Goal: Information Seeking & Learning: Understand process/instructions

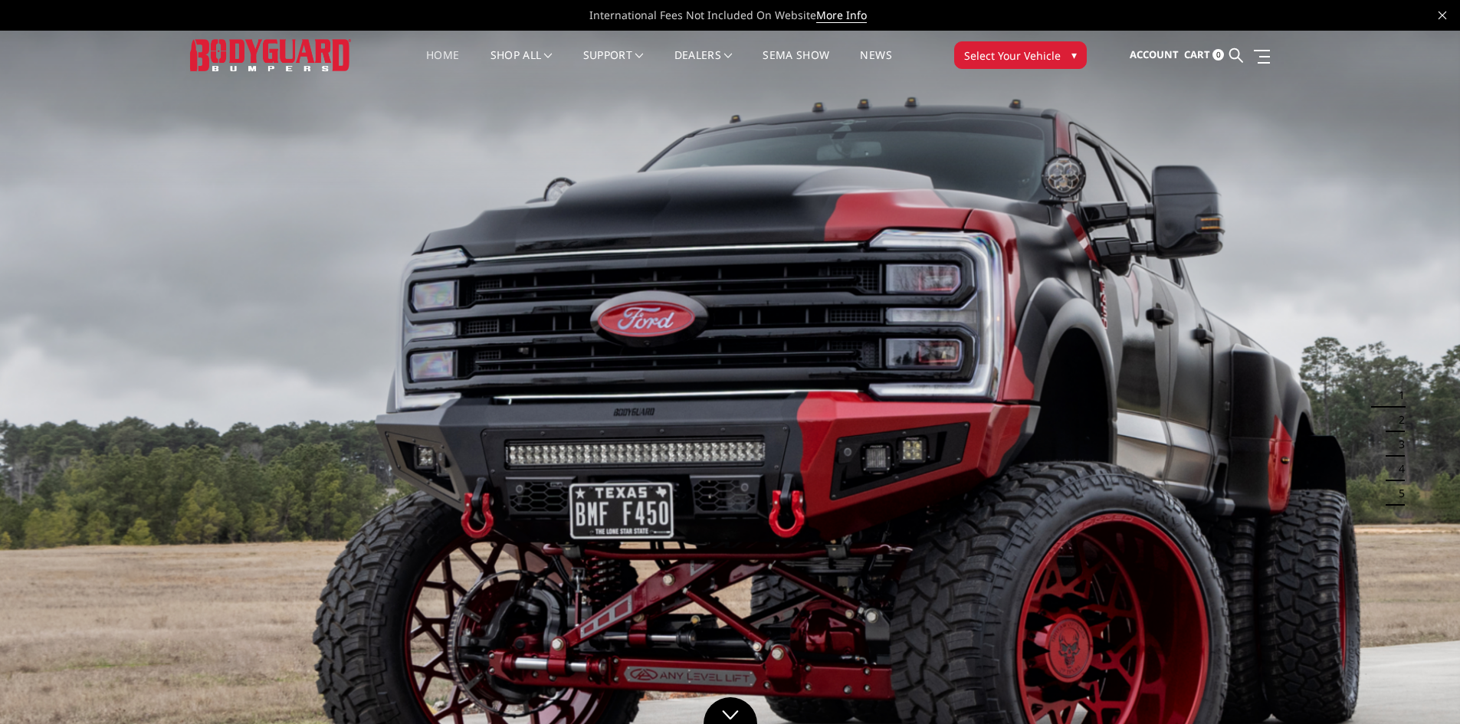
click at [1007, 51] on span "Select Your Vehicle" at bounding box center [1012, 56] width 97 height 16
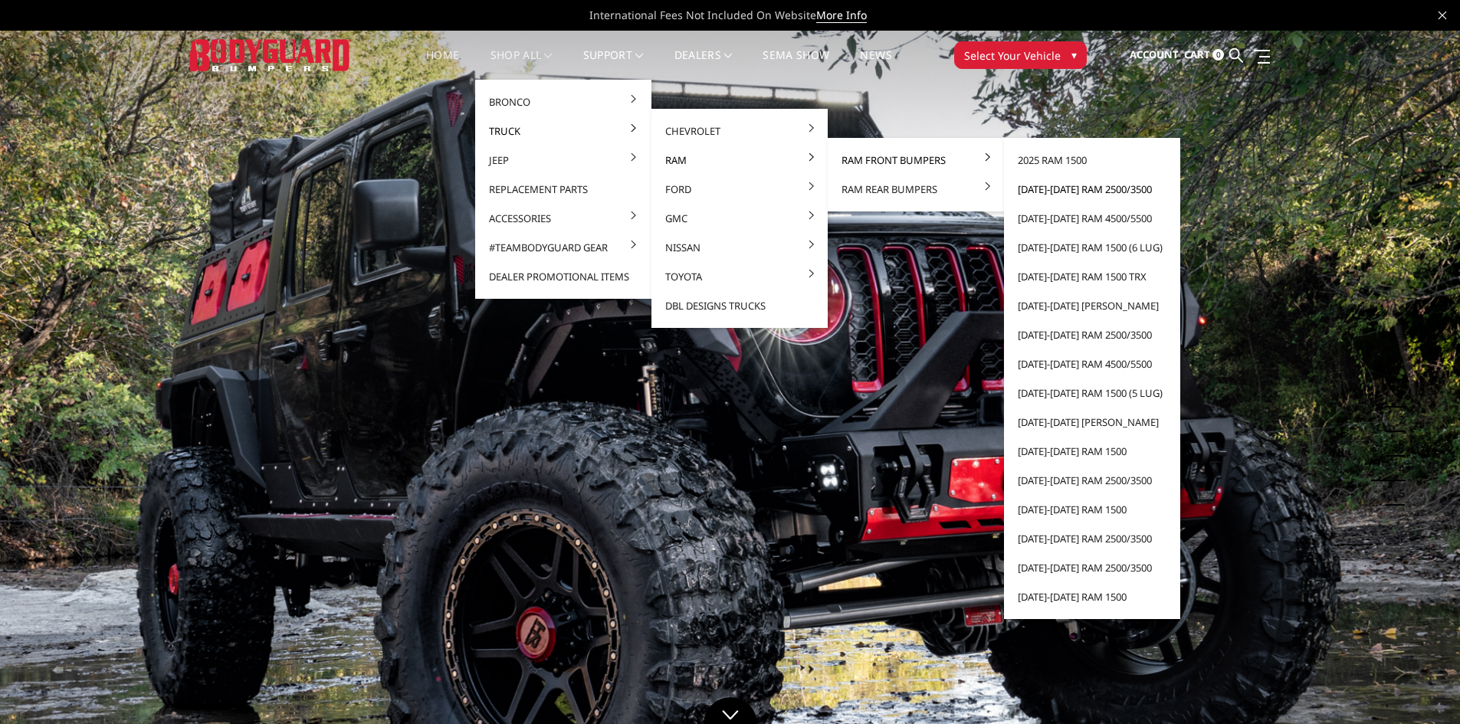
click at [1096, 191] on link "[DATE]-[DATE] Ram 2500/3500" at bounding box center [1092, 189] width 164 height 29
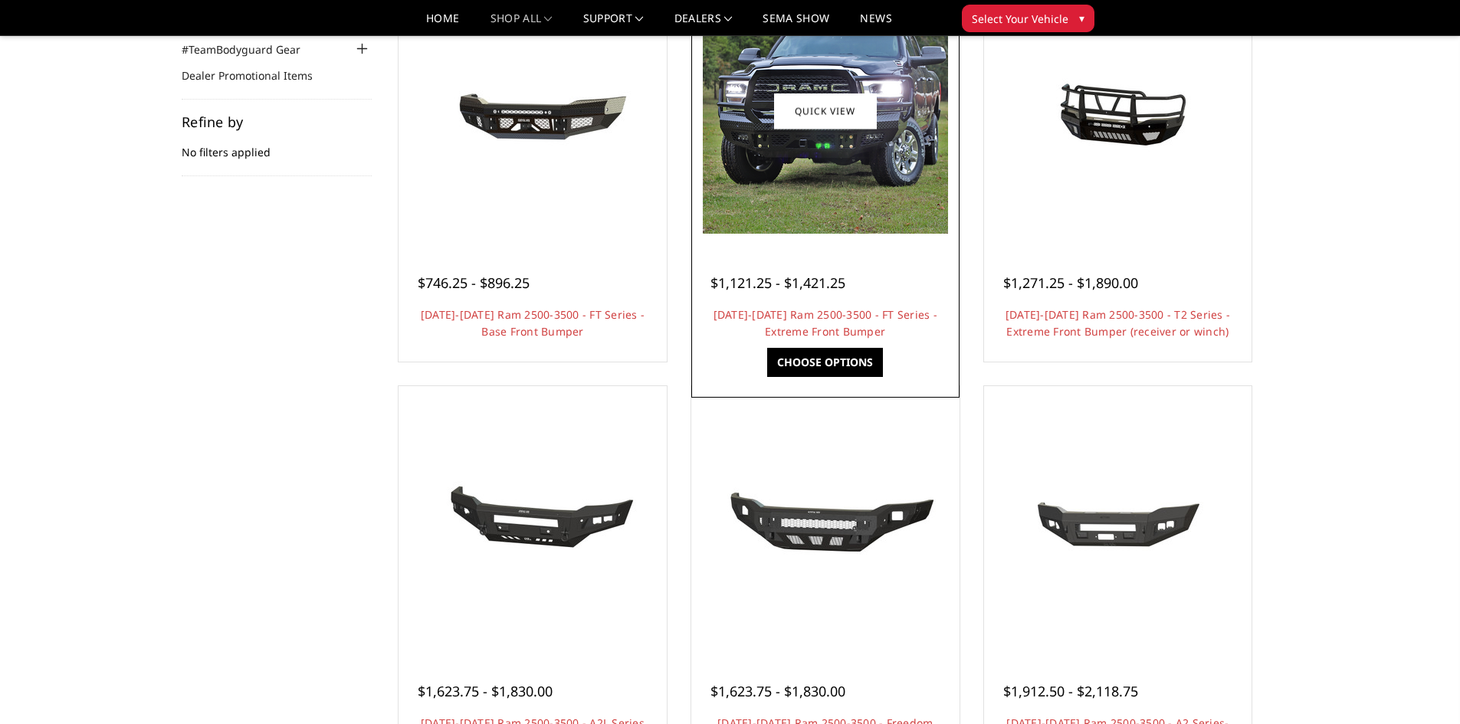
scroll to position [77, 0]
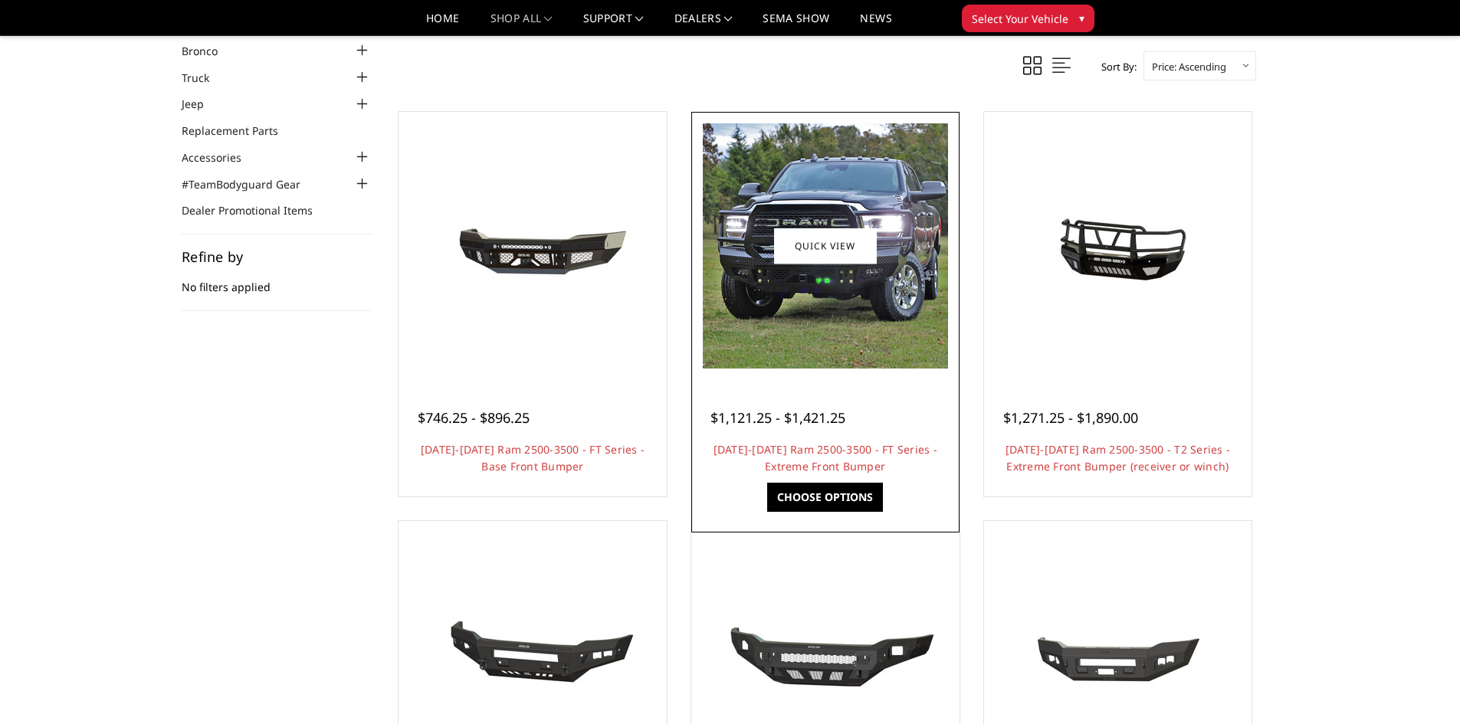
click at [887, 290] on img at bounding box center [825, 245] width 245 height 245
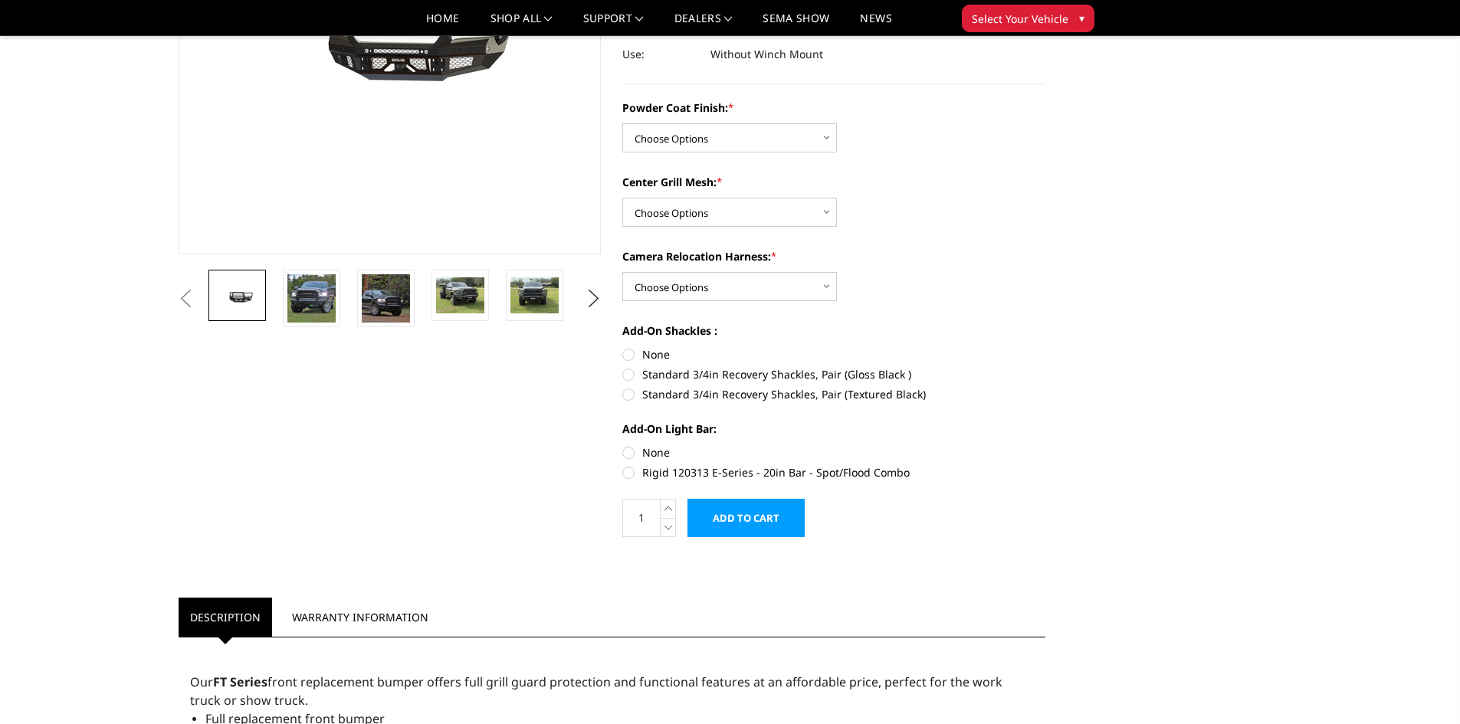
scroll to position [307, 0]
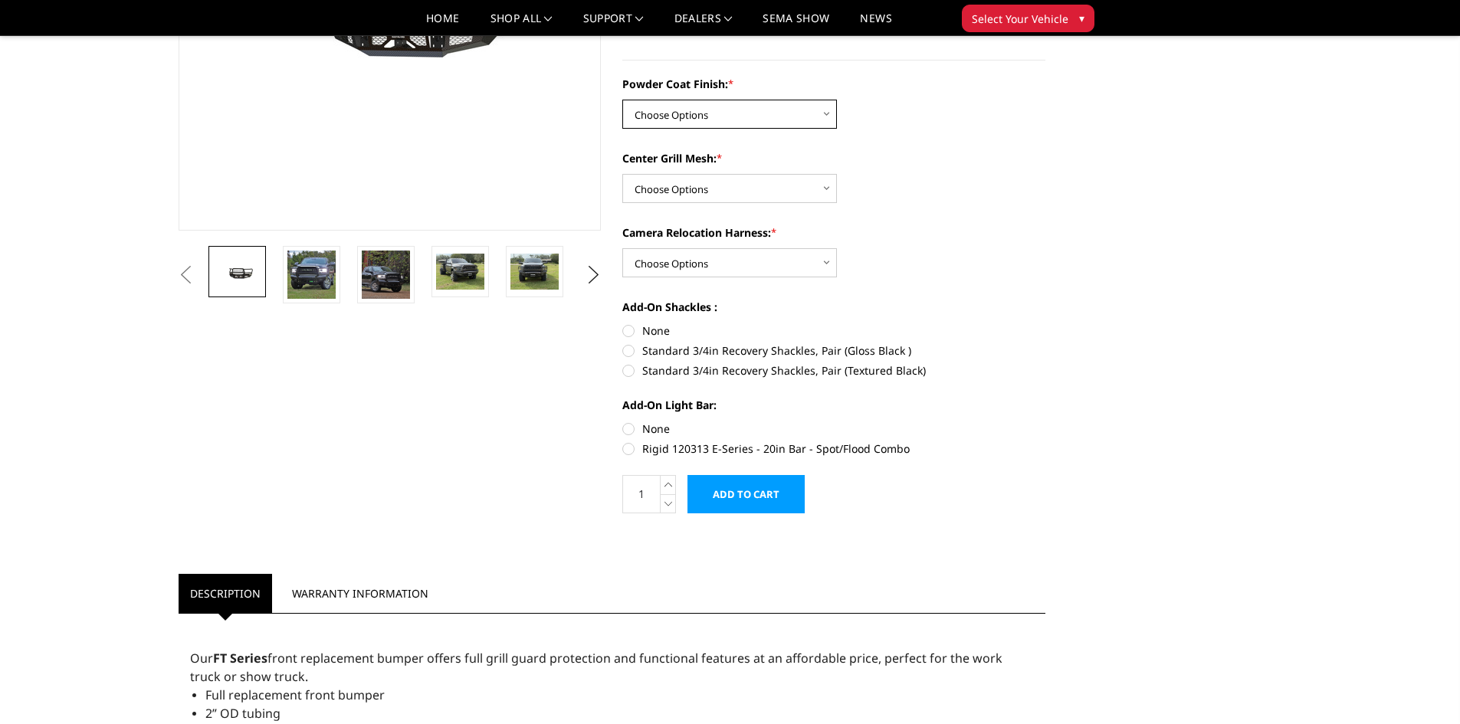
click at [740, 112] on select "Choose Options Bare Metal Gloss Black Powder Coat Textured Black Powder Coat" at bounding box center [729, 114] width 215 height 29
select select "3216"
click at [622, 100] on select "Choose Options Bare Metal Gloss Black Powder Coat Textured Black Powder Coat" at bounding box center [729, 114] width 215 height 29
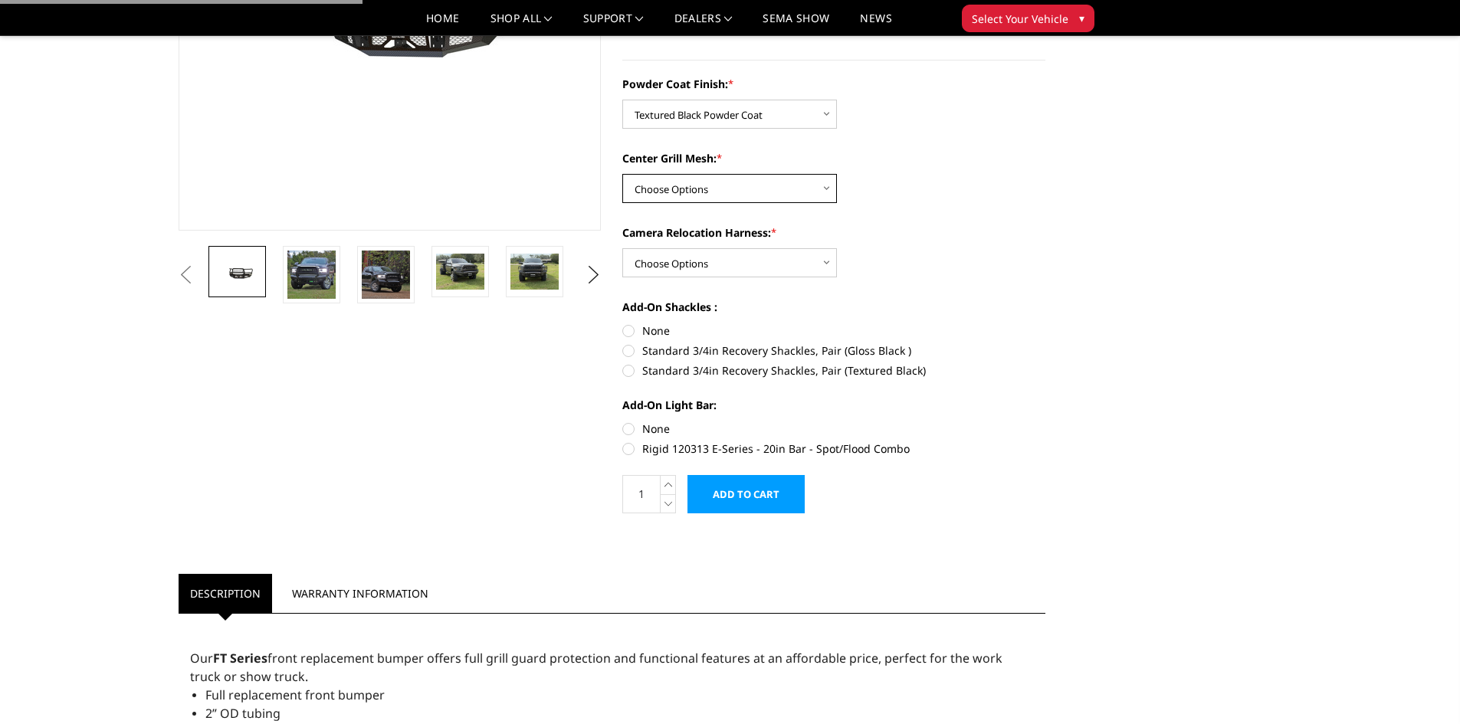
click at [726, 192] on select "Choose Options WITH Expanded Metal in Center Grill WITHOUT Expanded Metal in Ce…" at bounding box center [729, 188] width 215 height 29
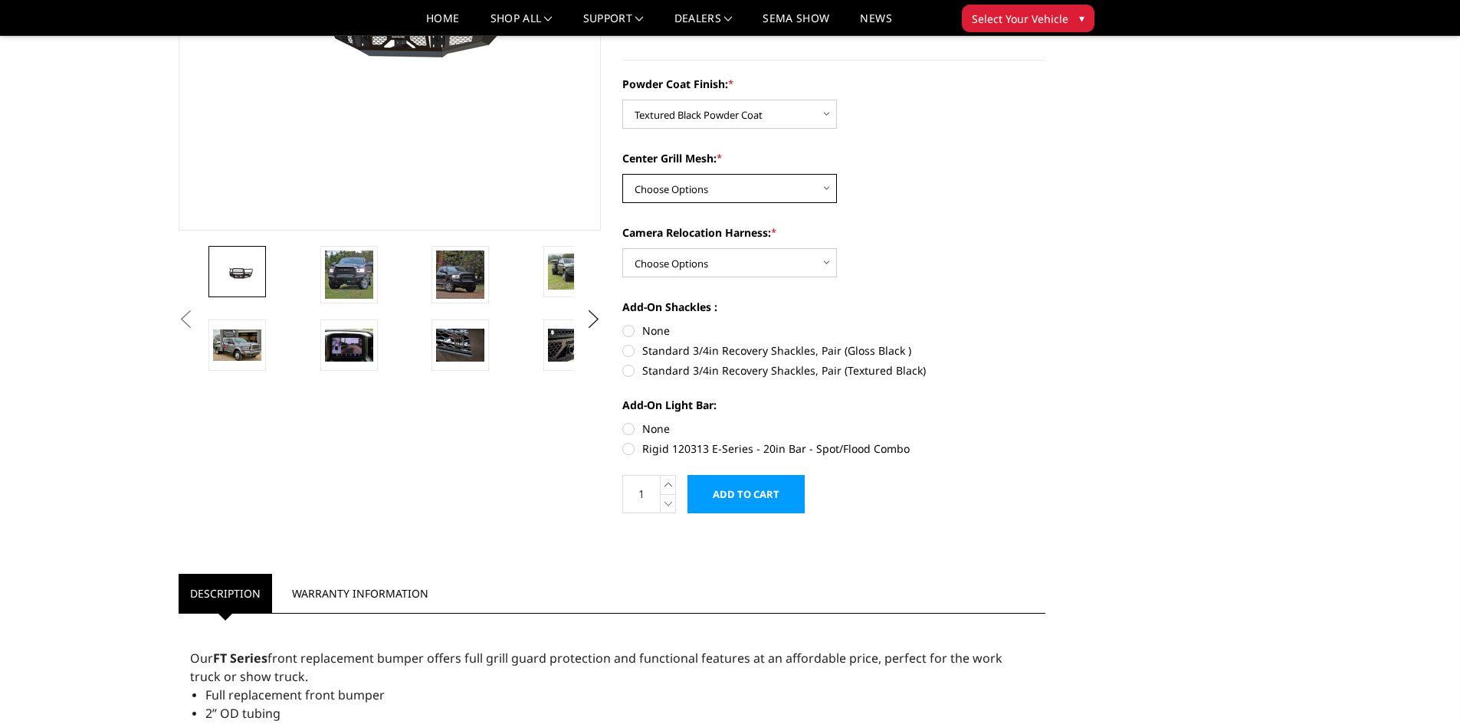
select select "3217"
click at [622, 174] on select "Choose Options WITH Expanded Metal in Center Grill WITHOUT Expanded Metal in Ce…" at bounding box center [729, 188] width 215 height 29
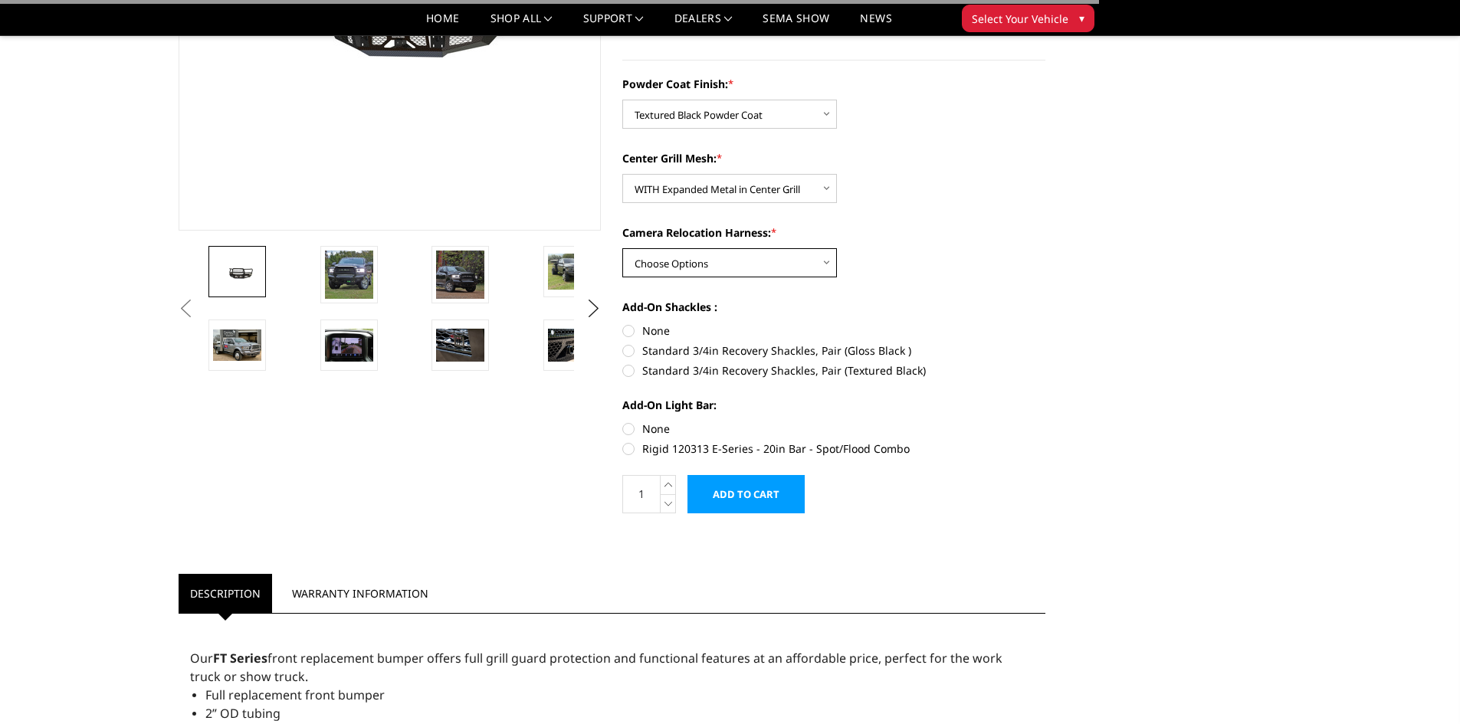
click at [726, 266] on select "Choose Options WITH Camera Relocation Harness WITHOUT Camera Relocation Harness" at bounding box center [729, 262] width 215 height 29
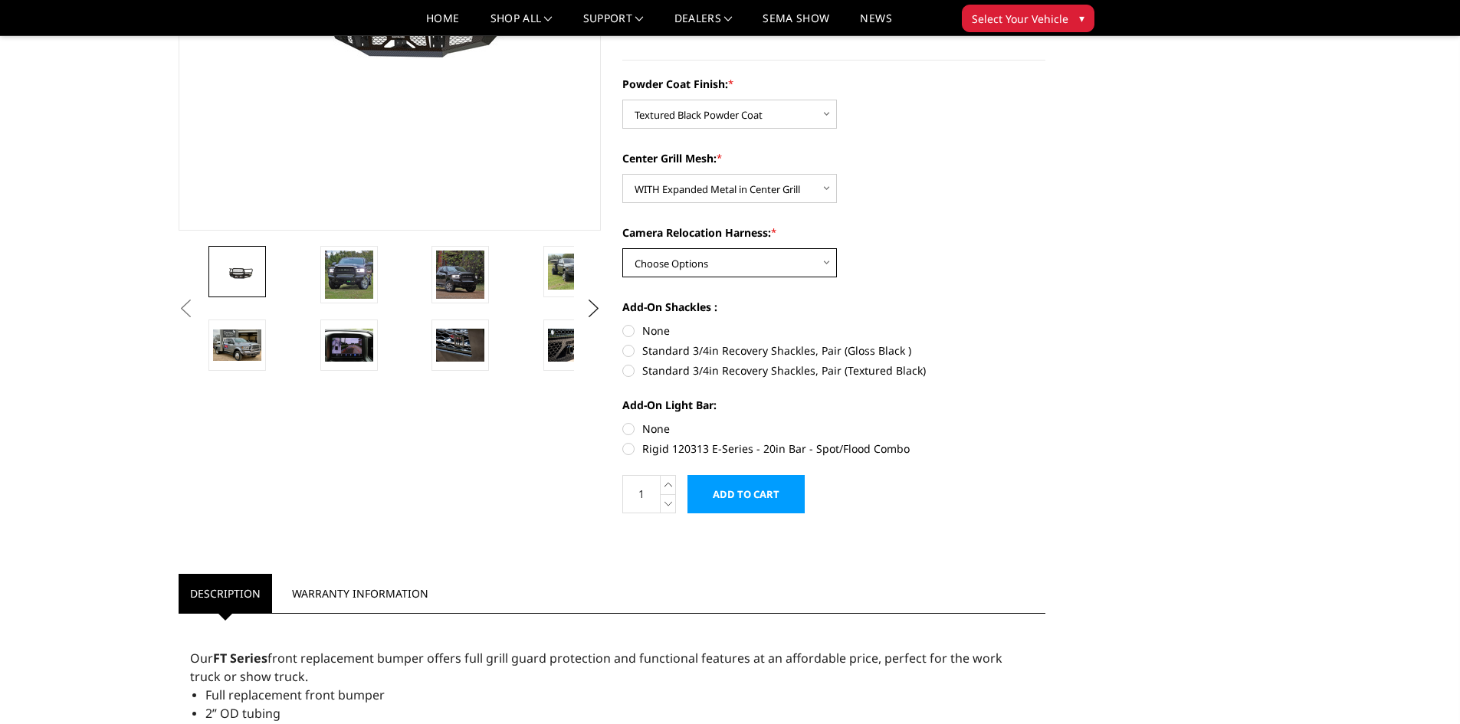
select select "3219"
click at [622, 248] on select "Choose Options WITH Camera Relocation Harness WITHOUT Camera Relocation Harness" at bounding box center [729, 262] width 215 height 29
click at [630, 331] on label "None" at bounding box center [833, 331] width 423 height 16
click at [623, 323] on input "None" at bounding box center [622, 323] width 1 height 1
radio input "true"
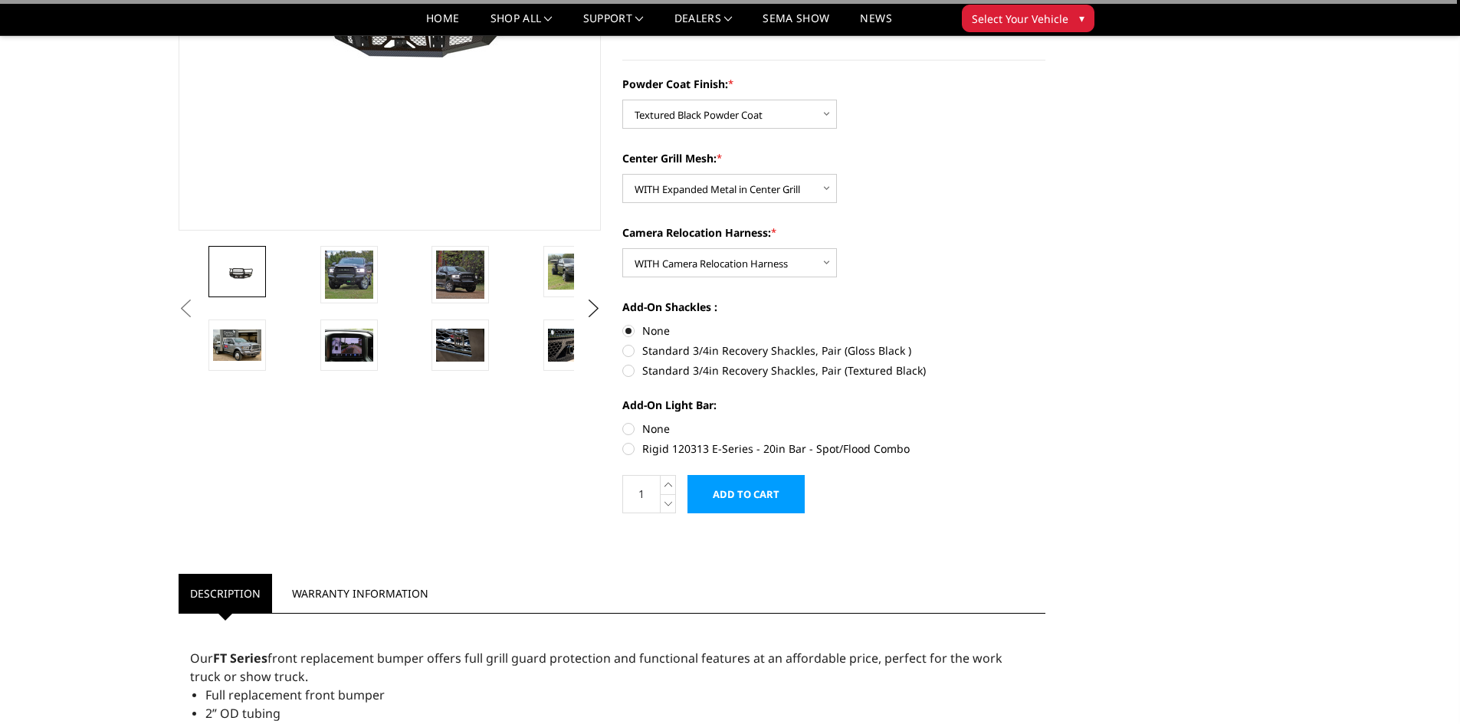
click at [634, 432] on label "None" at bounding box center [833, 429] width 423 height 16
click at [623, 421] on input "None" at bounding box center [622, 421] width 1 height 1
radio input "true"
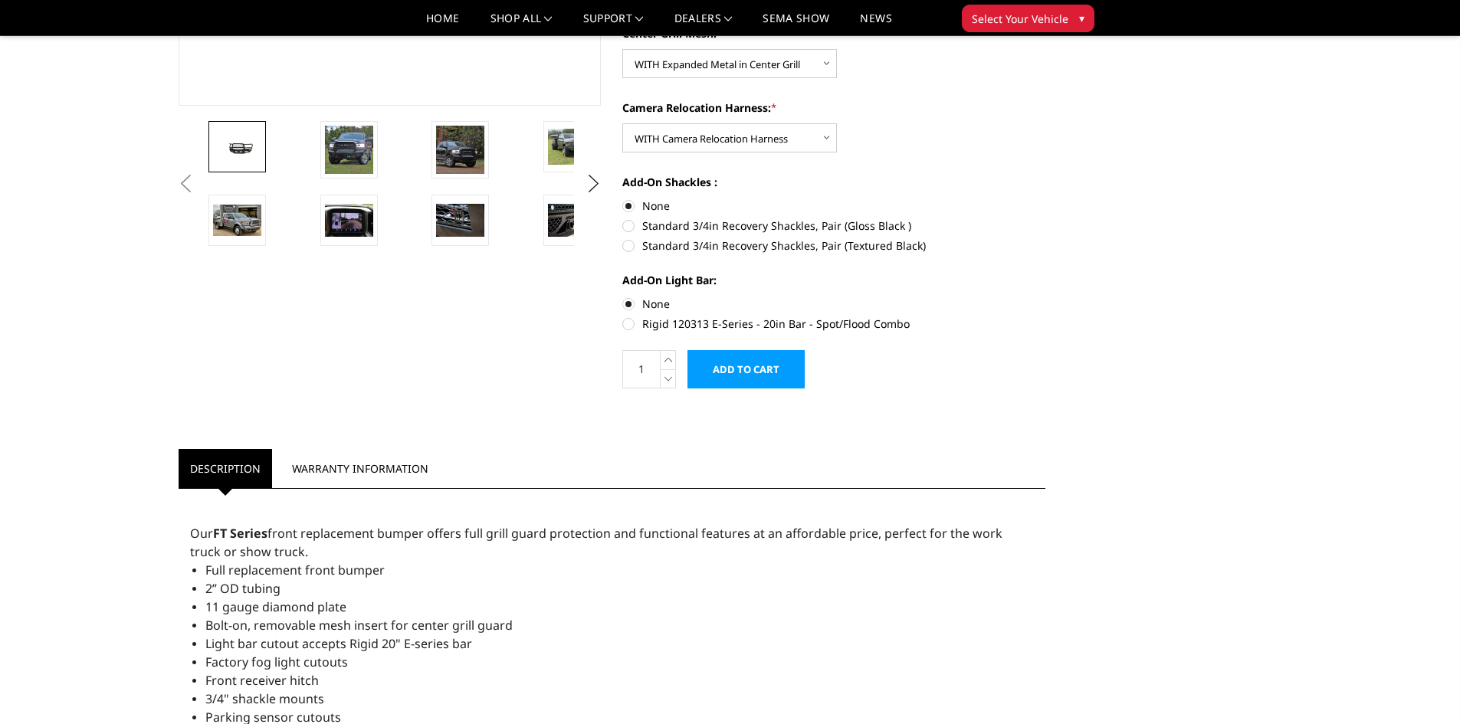
scroll to position [426, 0]
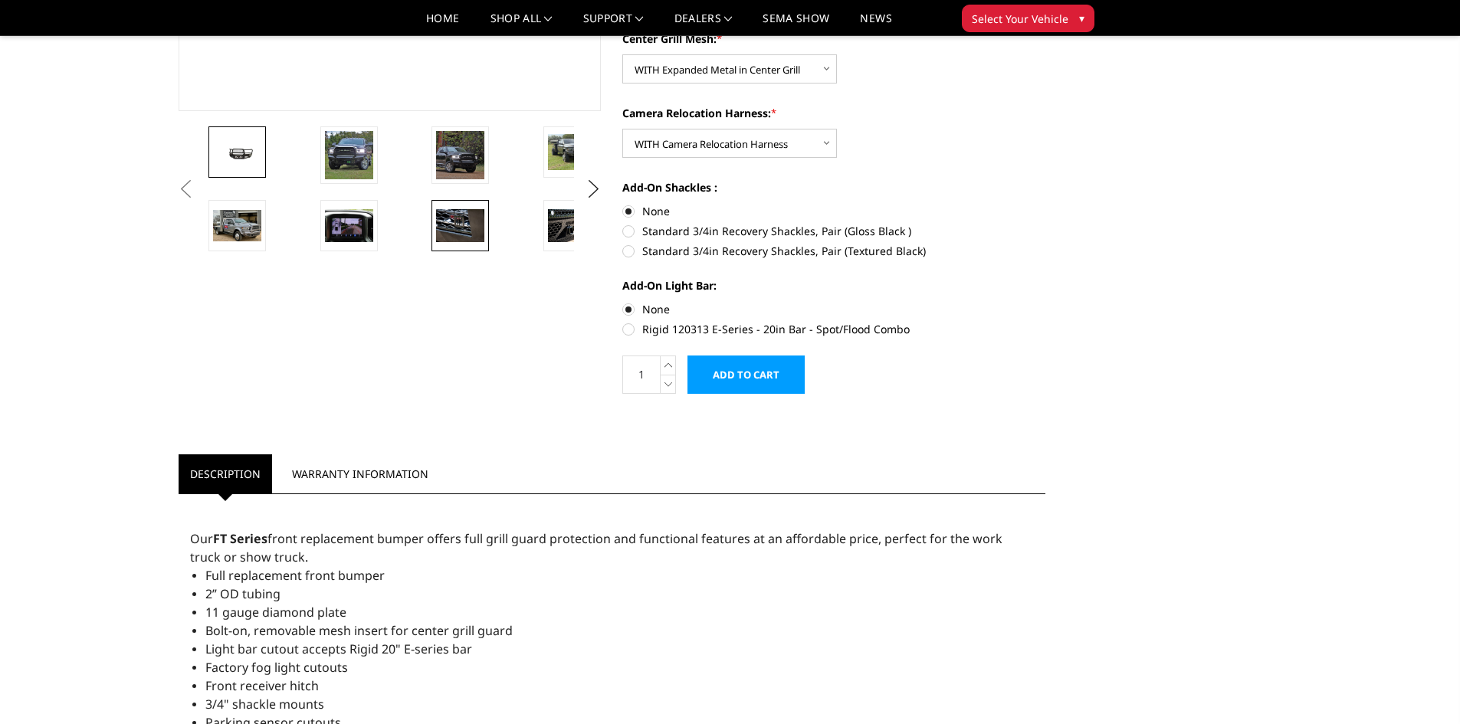
click at [454, 220] on img at bounding box center [460, 225] width 48 height 32
click at [556, 224] on img at bounding box center [572, 225] width 48 height 32
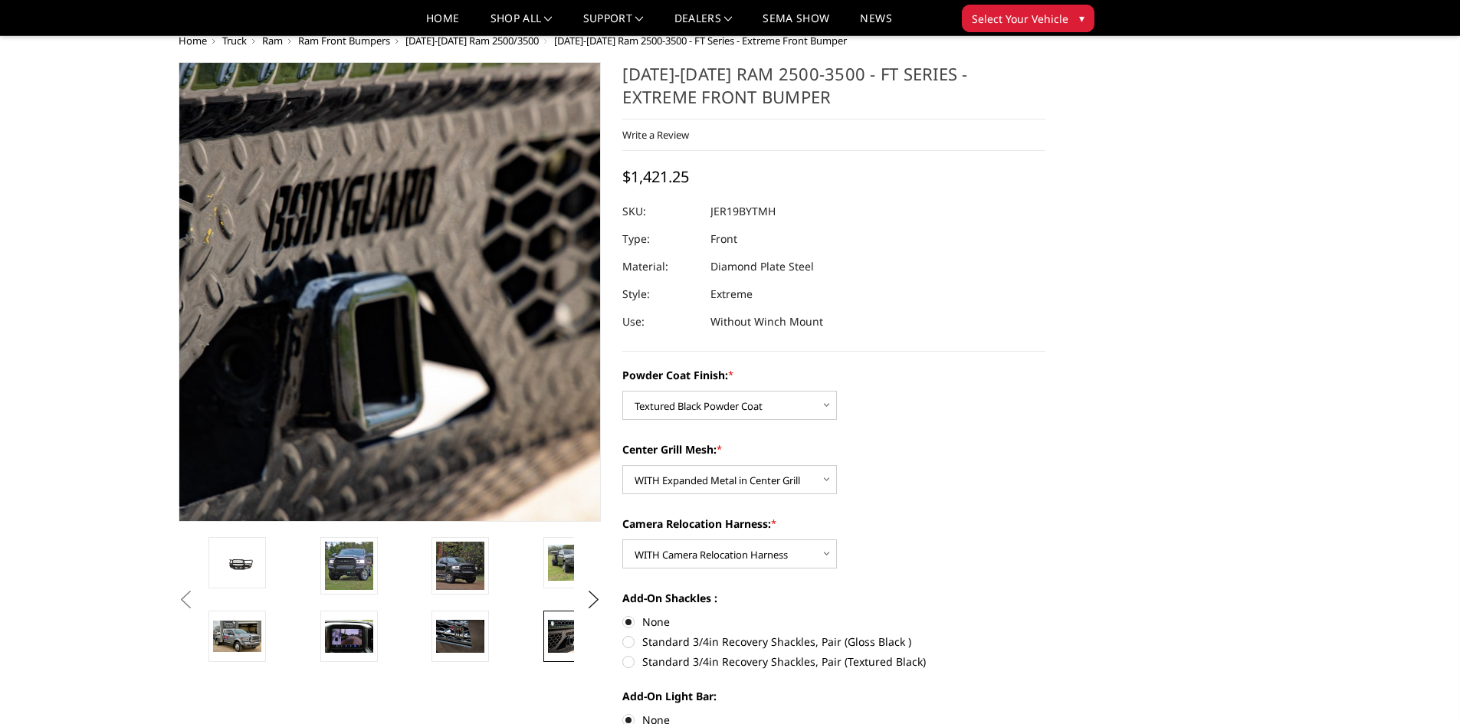
scroll to position [0, 0]
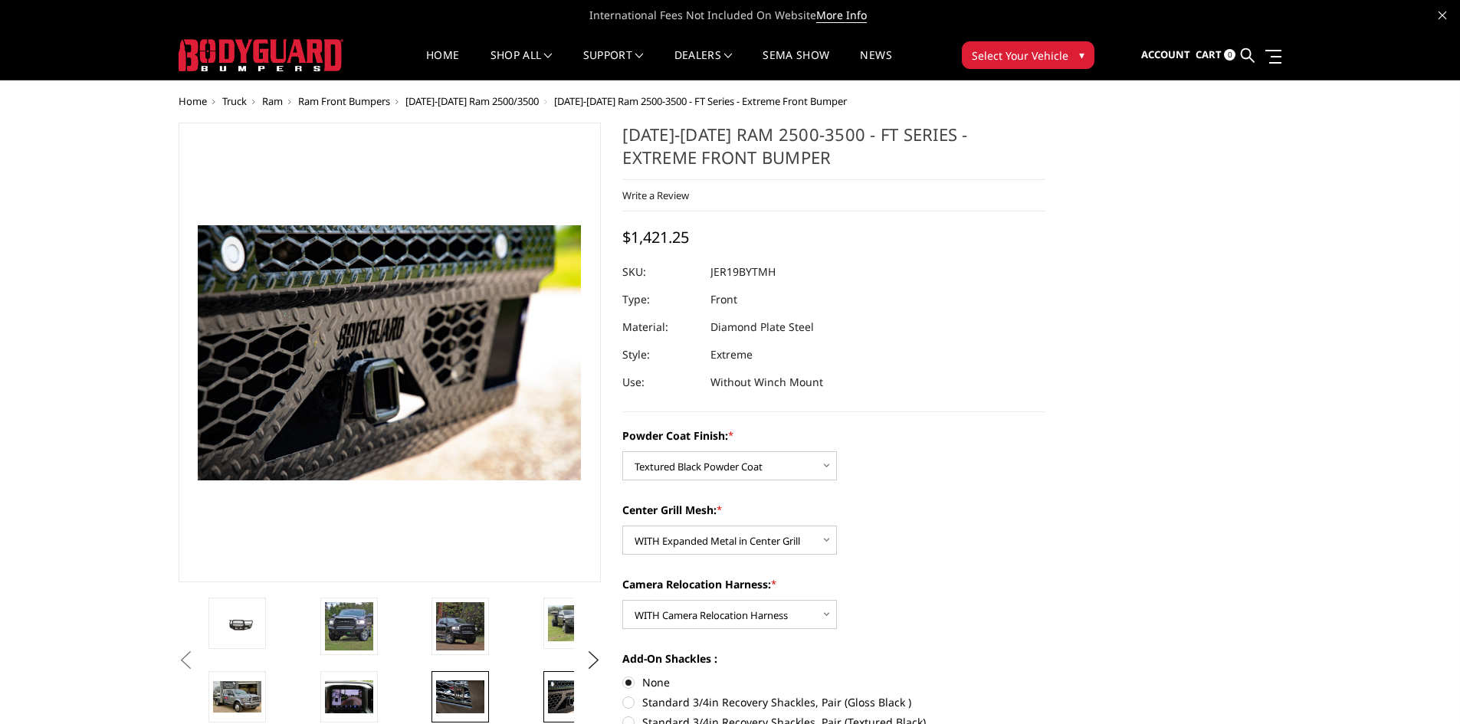
click at [447, 690] on img at bounding box center [460, 696] width 48 height 32
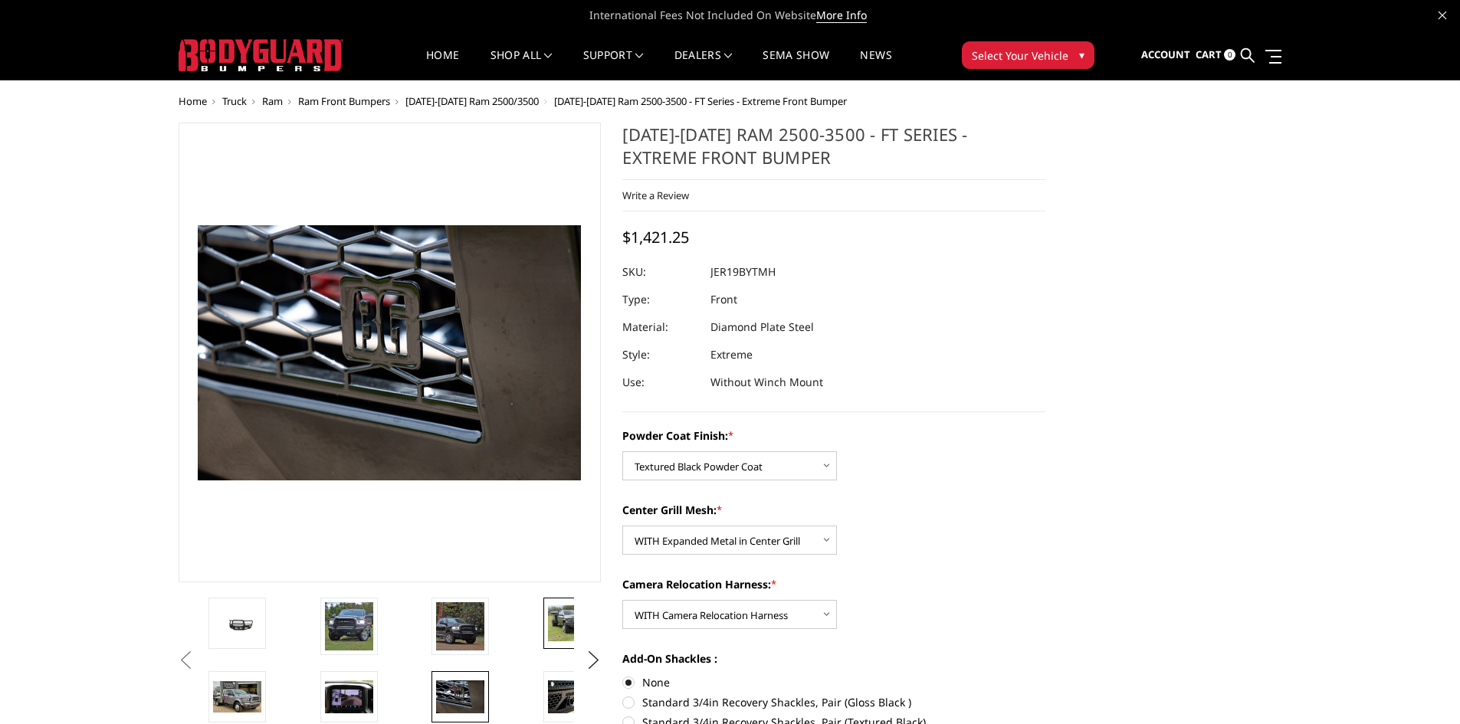
click at [562, 631] on img at bounding box center [572, 623] width 48 height 36
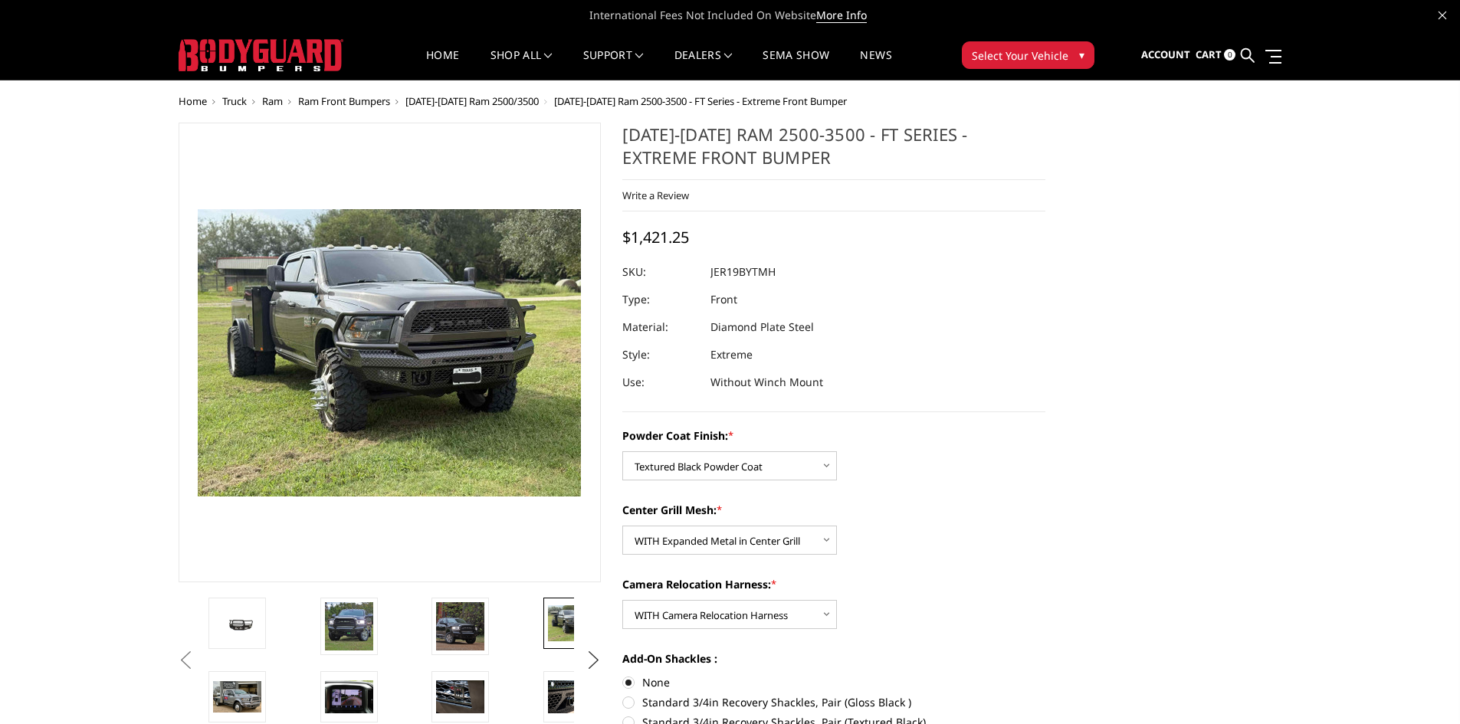
click at [595, 659] on button "Next" at bounding box center [593, 660] width 23 height 23
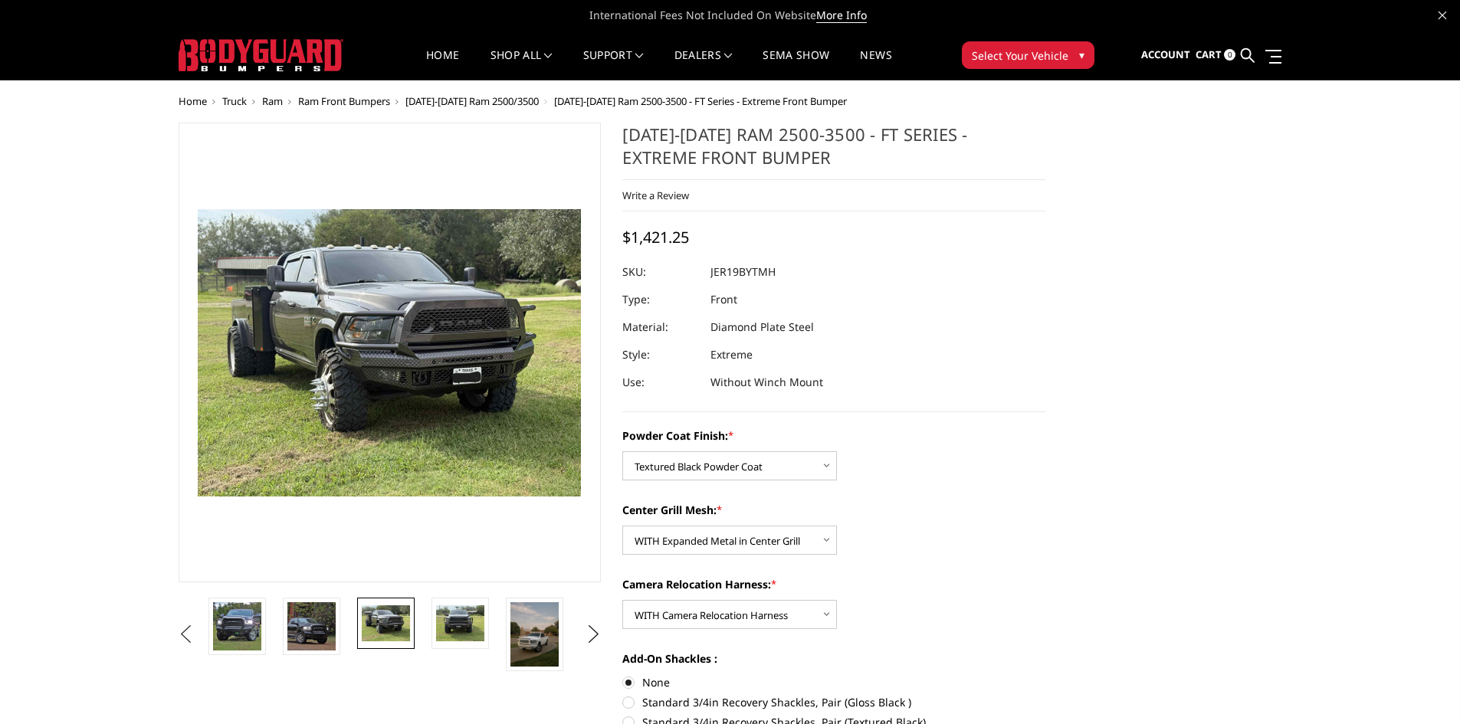
click at [198, 632] on button "Previous" at bounding box center [186, 634] width 23 height 23
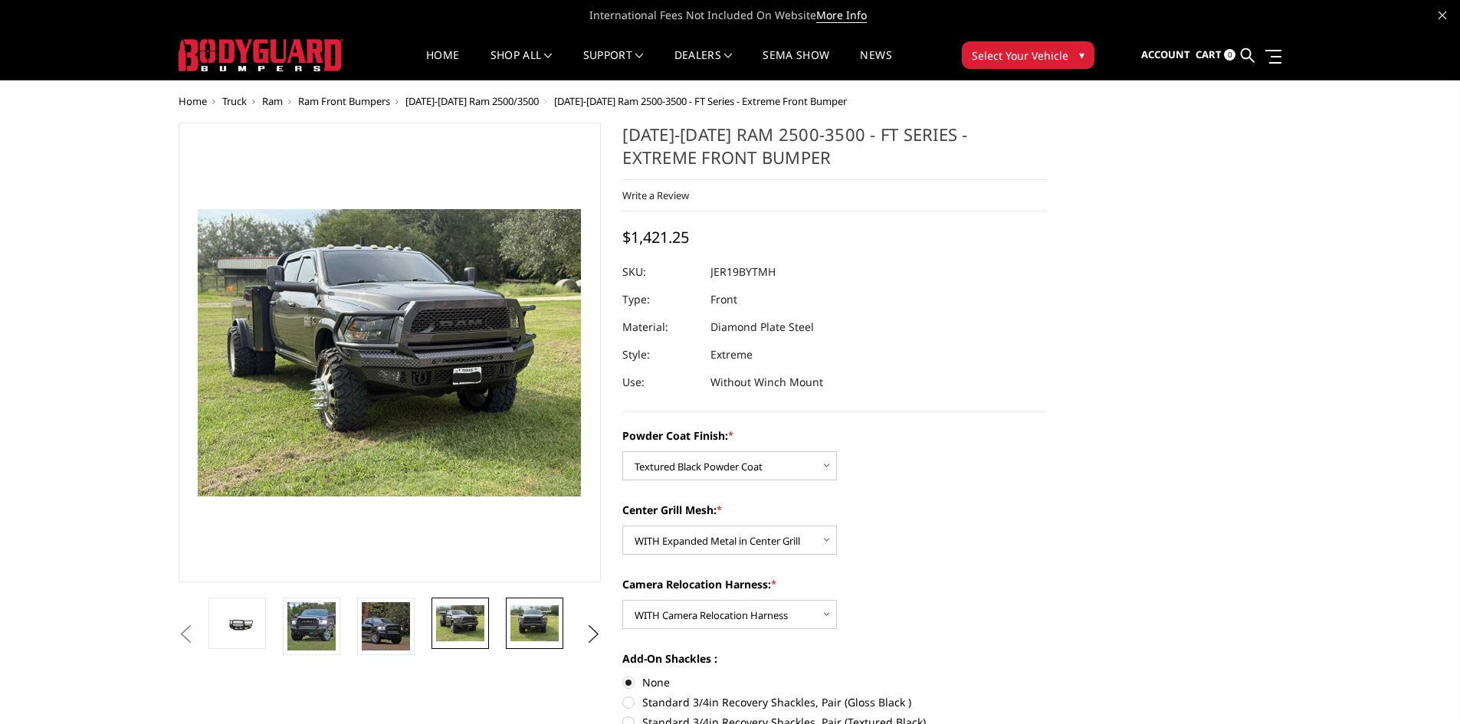
click at [520, 621] on img at bounding box center [534, 623] width 48 height 36
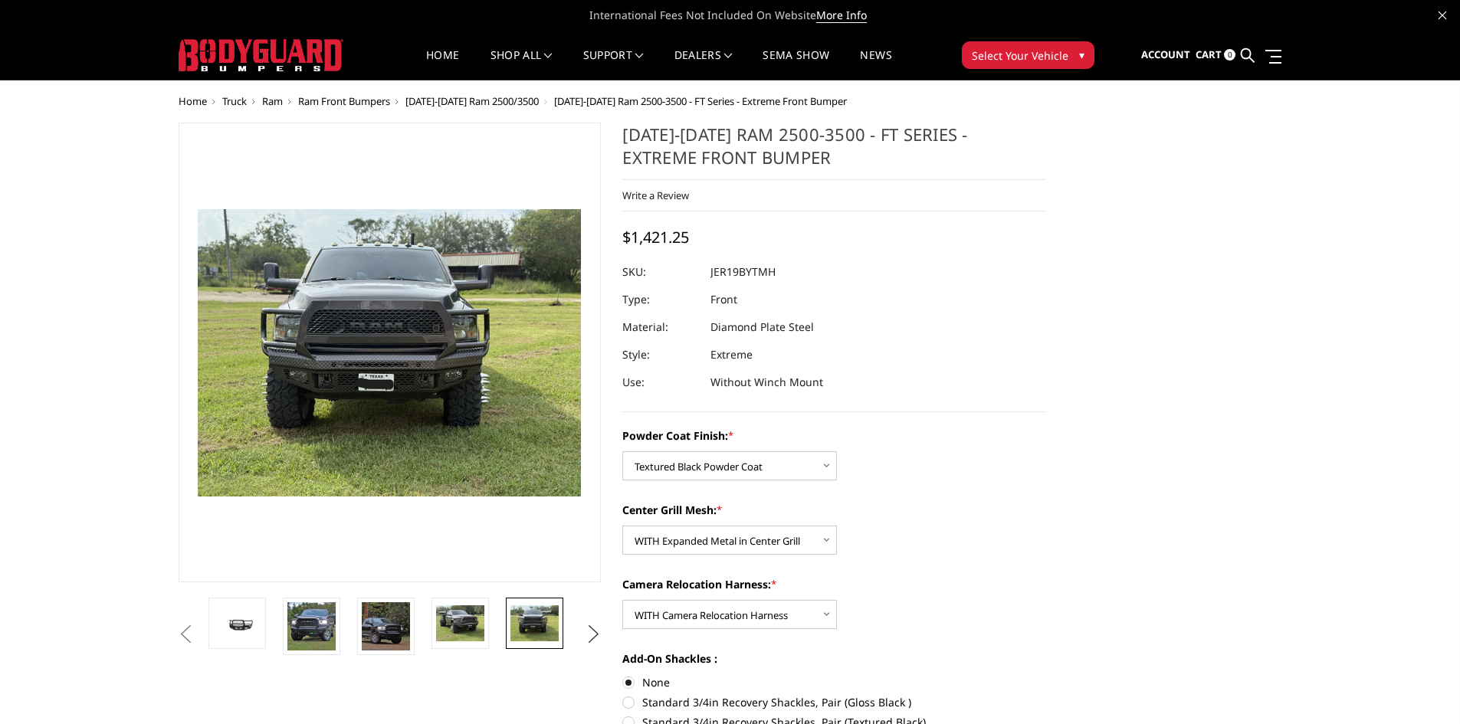
click at [597, 631] on button "Next" at bounding box center [593, 634] width 23 height 23
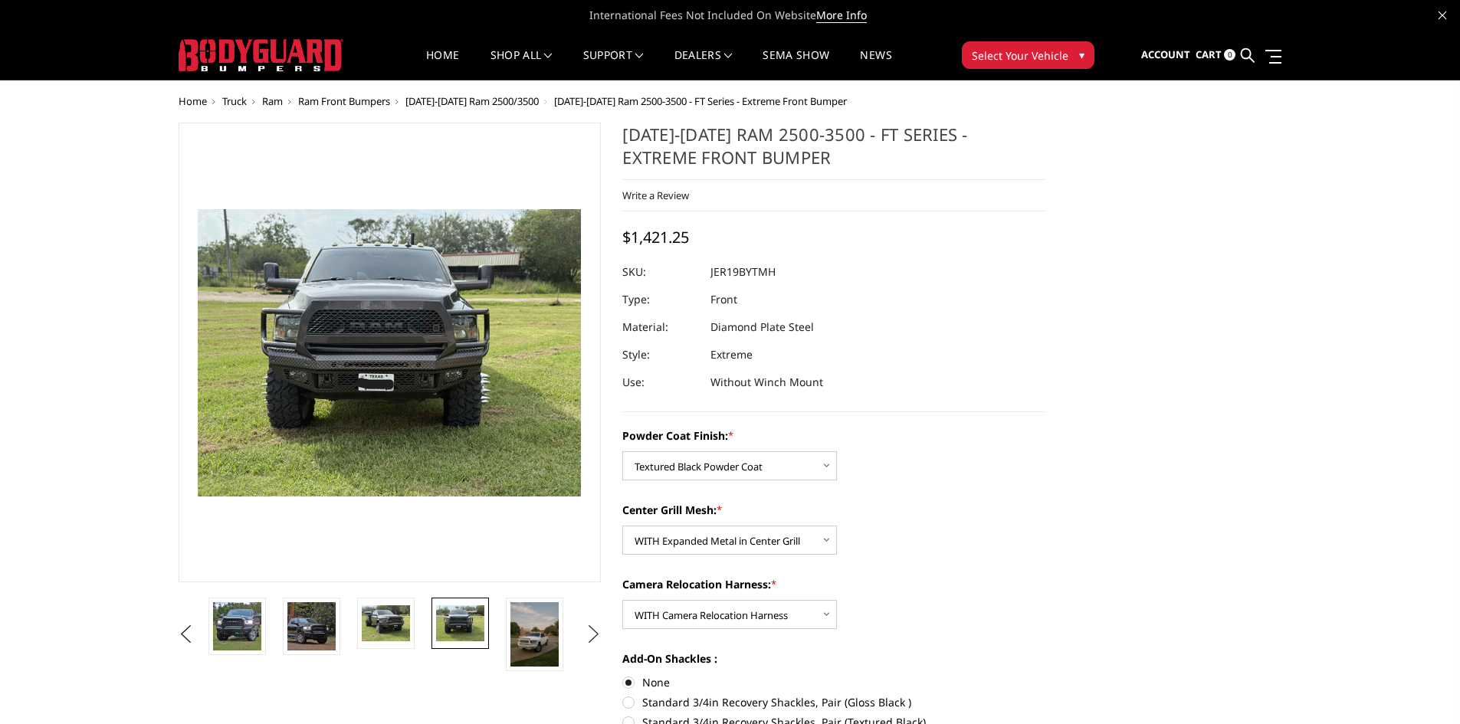
click at [597, 631] on button "Next" at bounding box center [593, 634] width 23 height 23
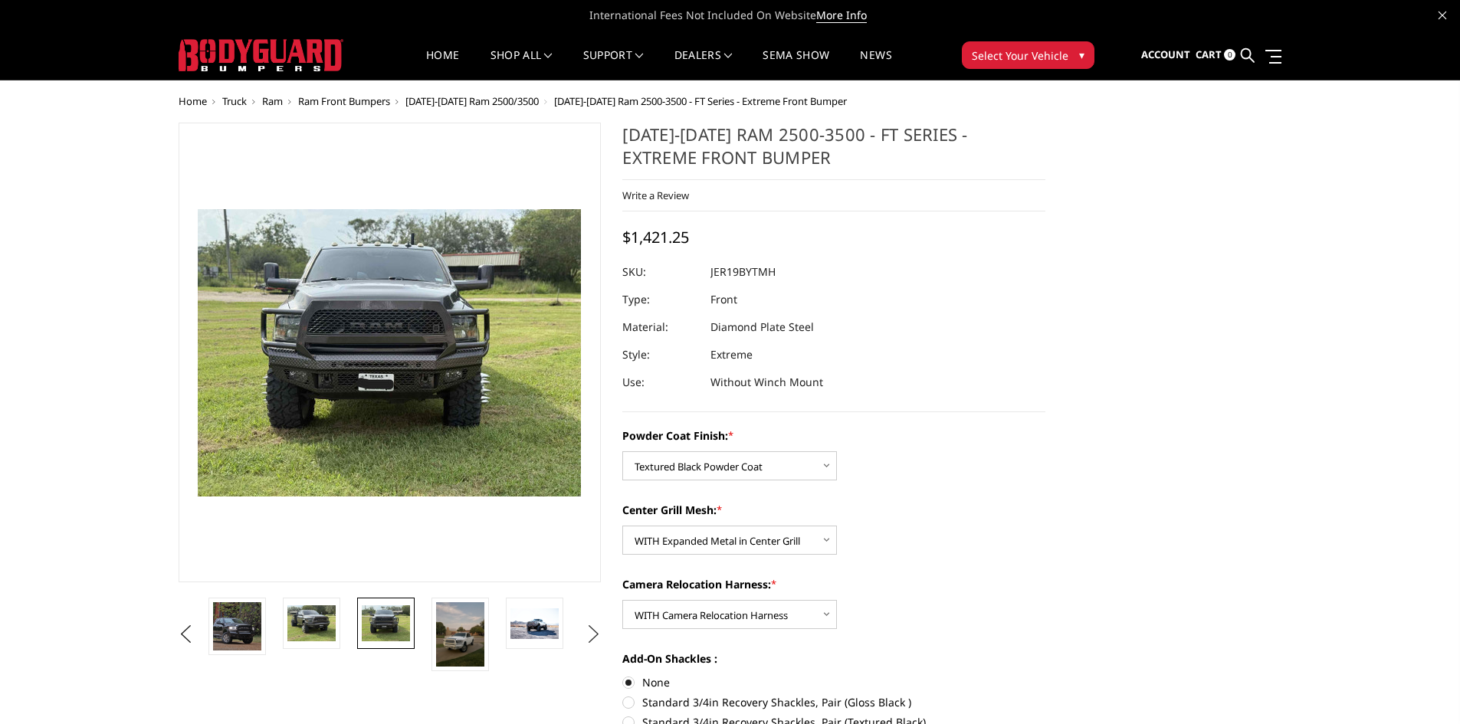
click at [597, 631] on button "Next" at bounding box center [593, 634] width 23 height 23
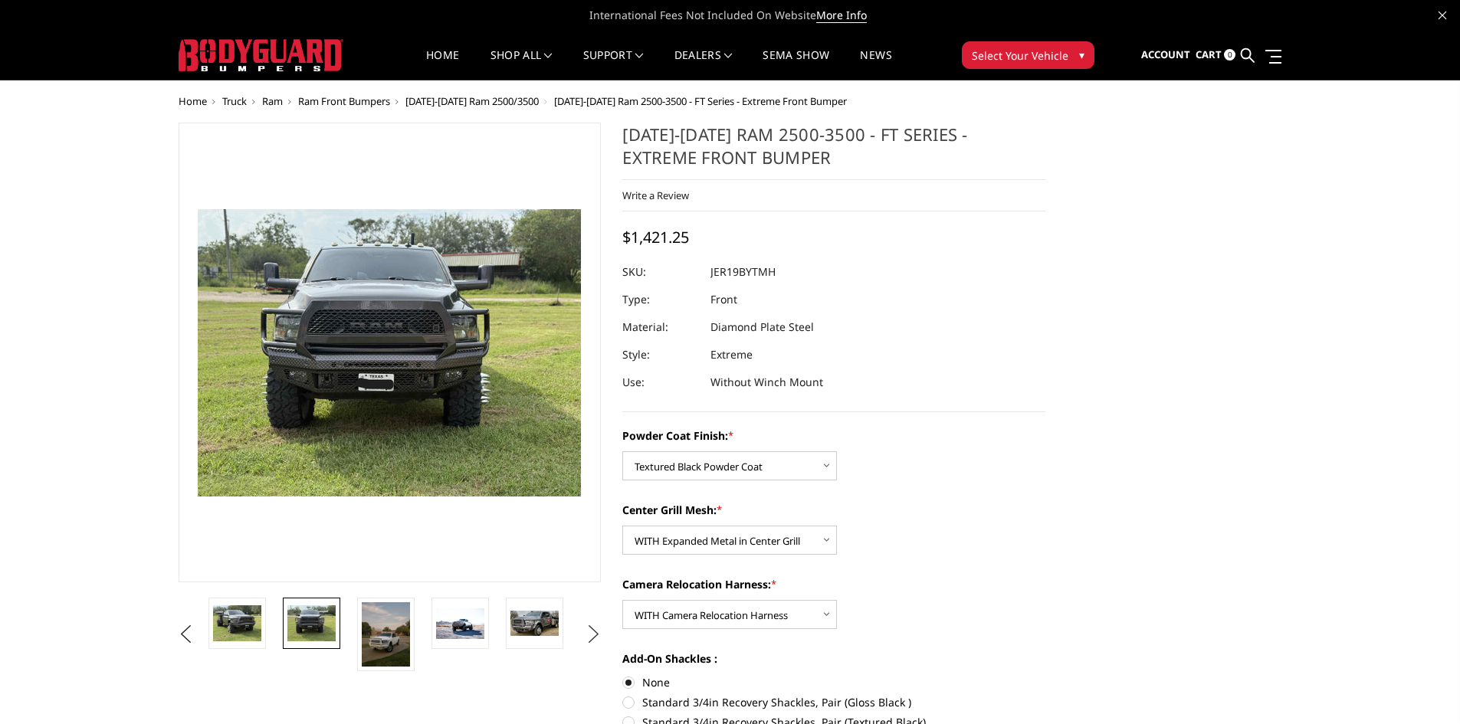
click at [597, 631] on button "Next" at bounding box center [593, 634] width 23 height 23
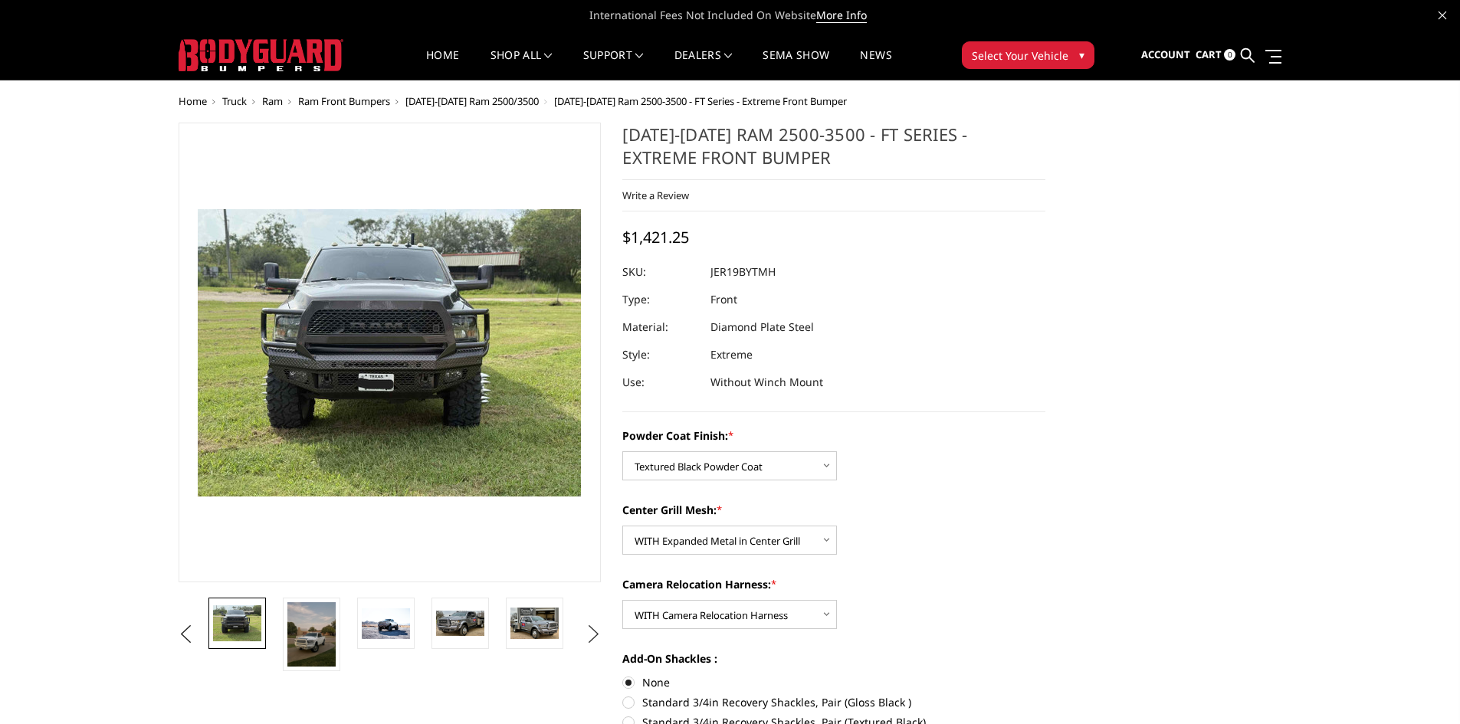
click at [597, 631] on button "Next" at bounding box center [593, 634] width 23 height 23
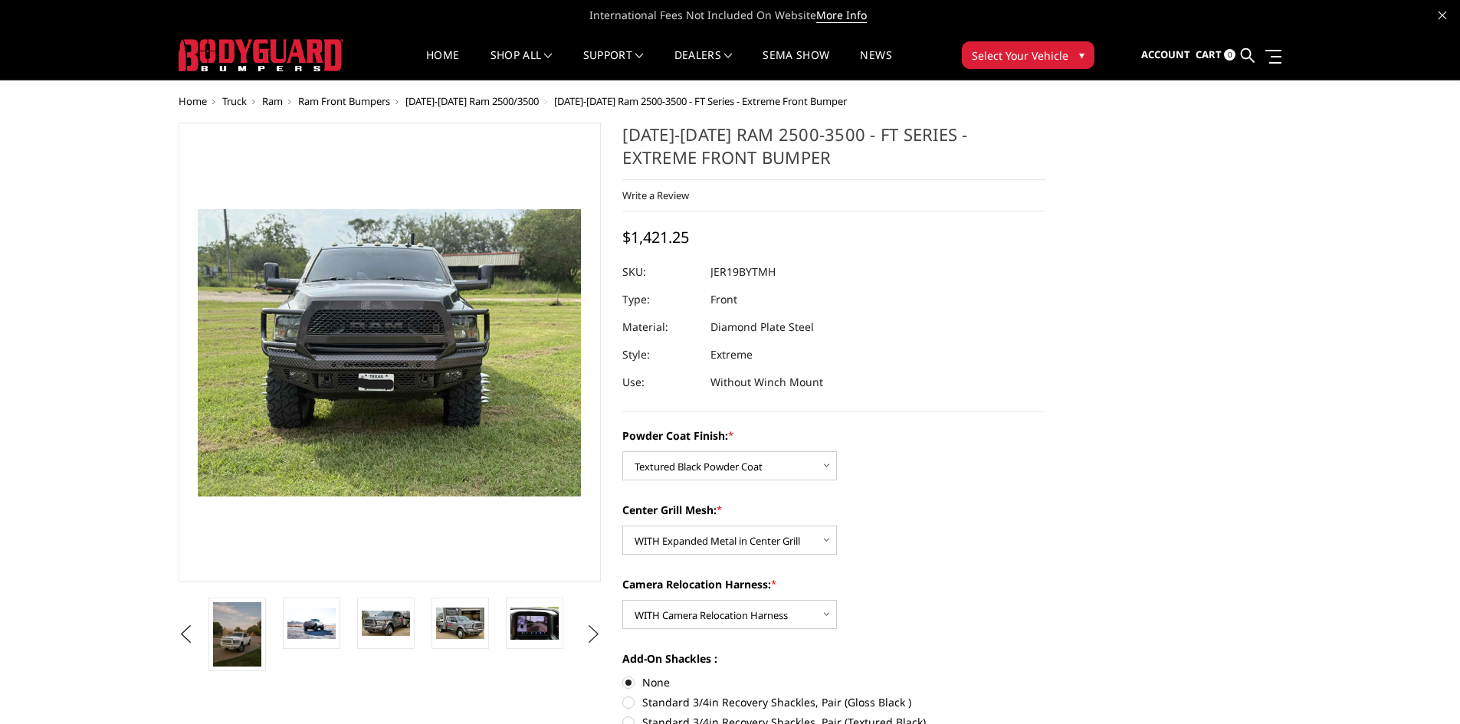
click at [597, 631] on button "Next" at bounding box center [593, 634] width 23 height 23
click at [592, 635] on button "Next" at bounding box center [593, 634] width 23 height 23
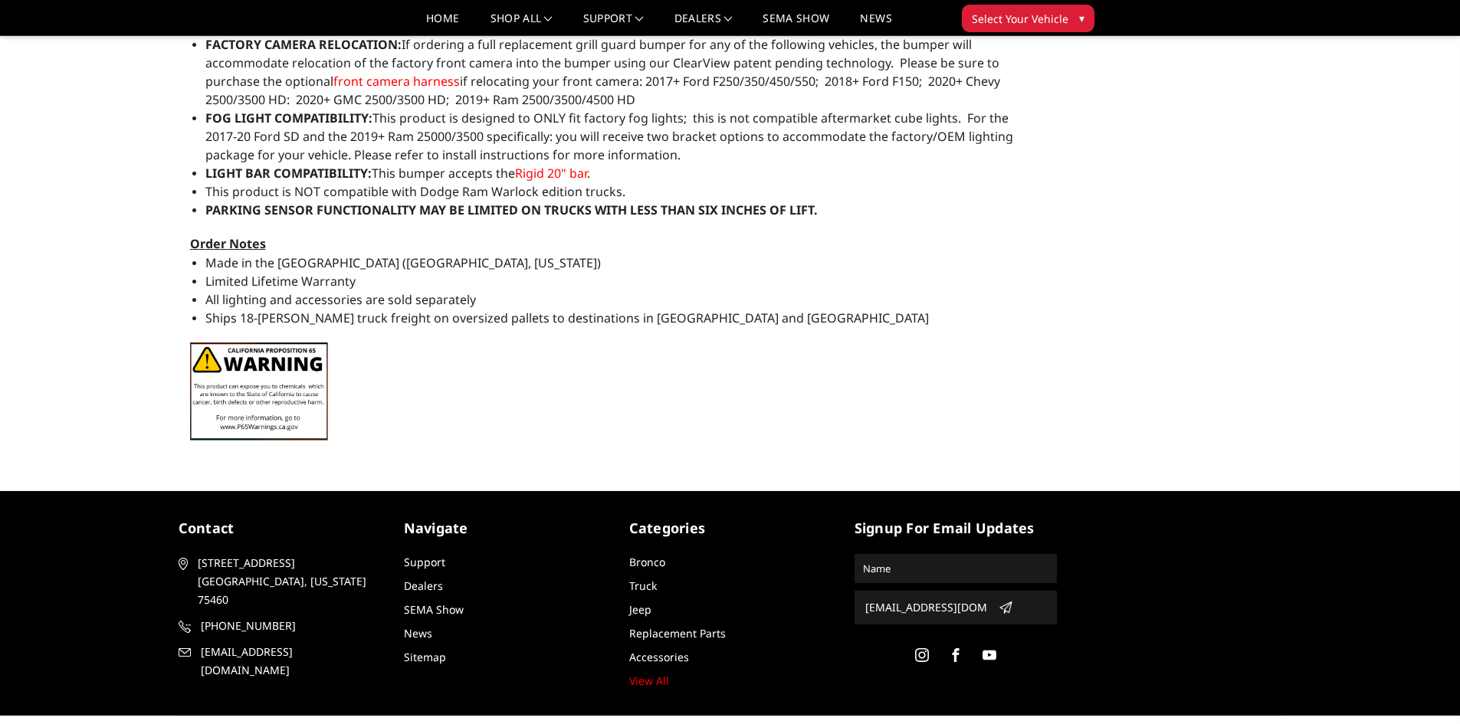
scroll to position [1303, 0]
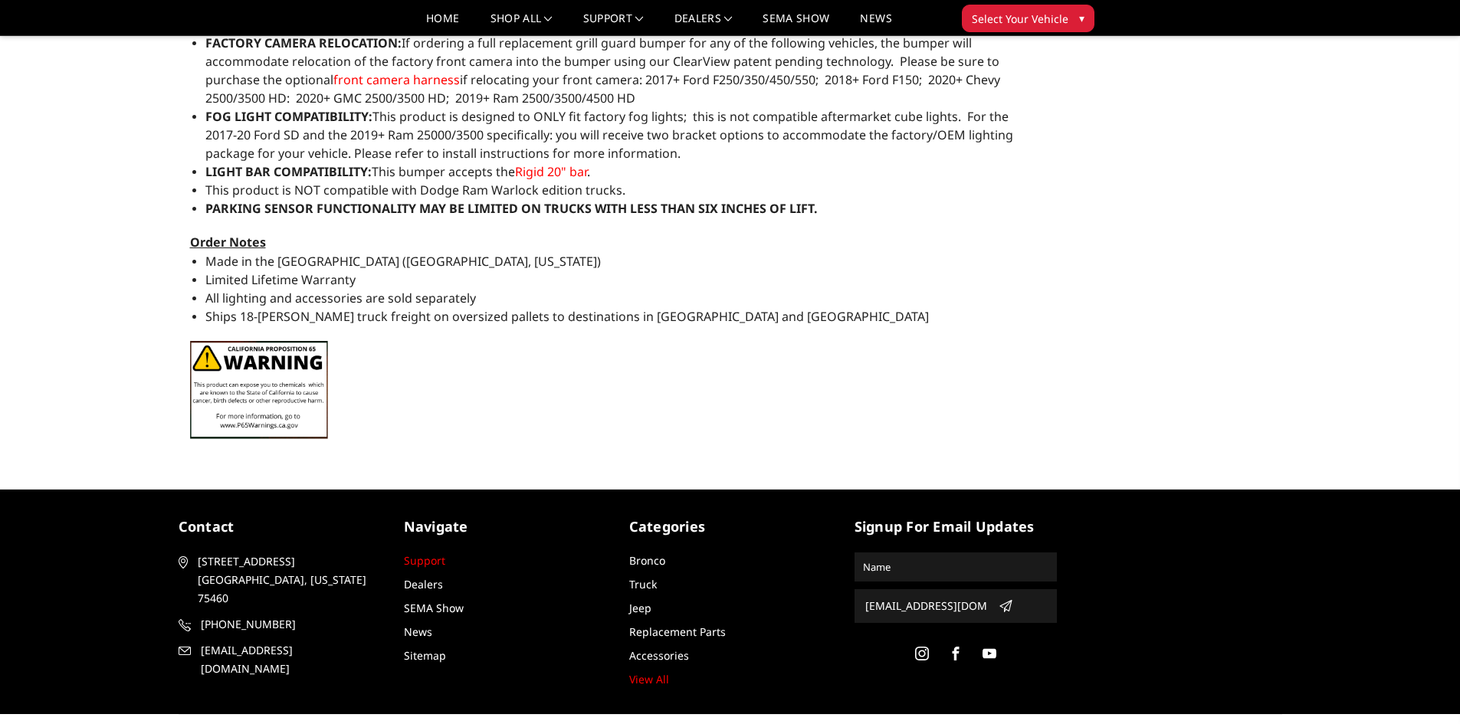
click at [422, 561] on link "Support" at bounding box center [424, 560] width 41 height 15
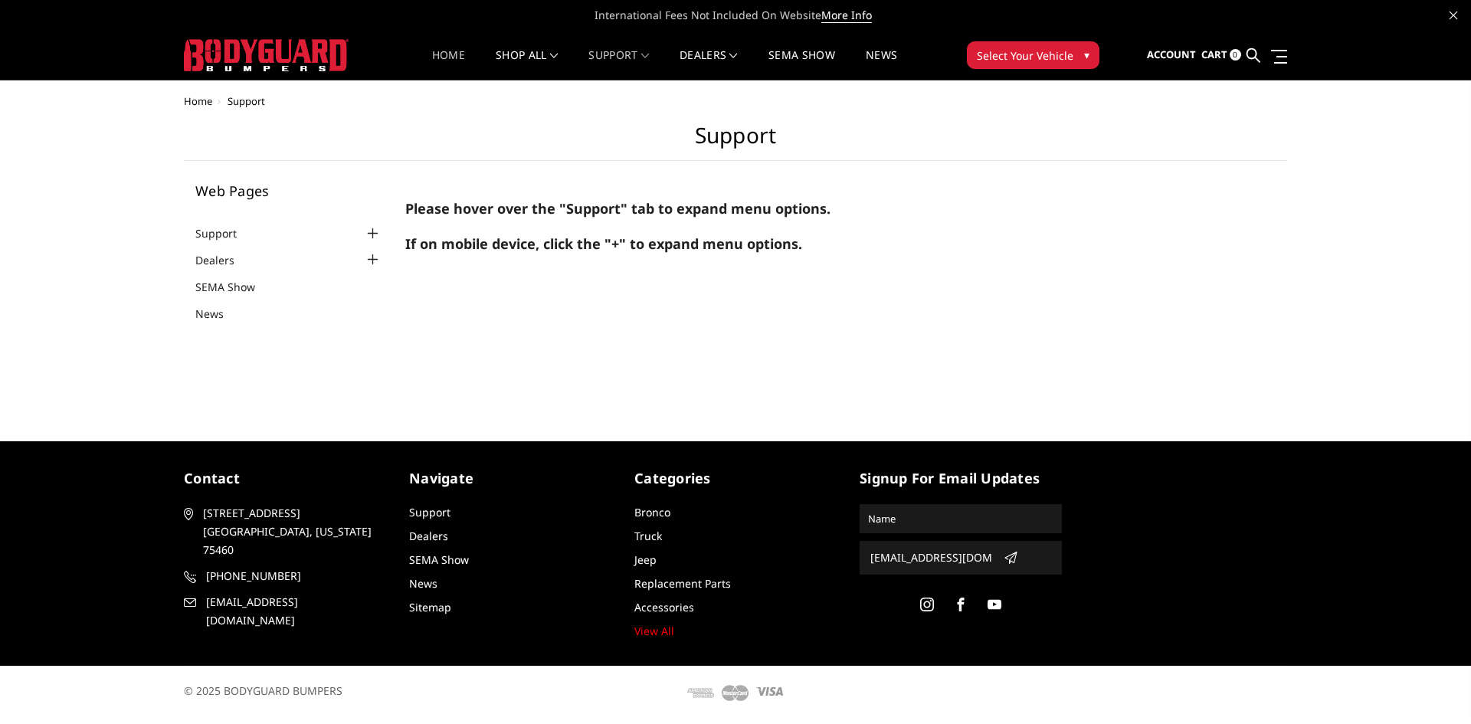
click at [441, 54] on link "Home" at bounding box center [448, 65] width 33 height 30
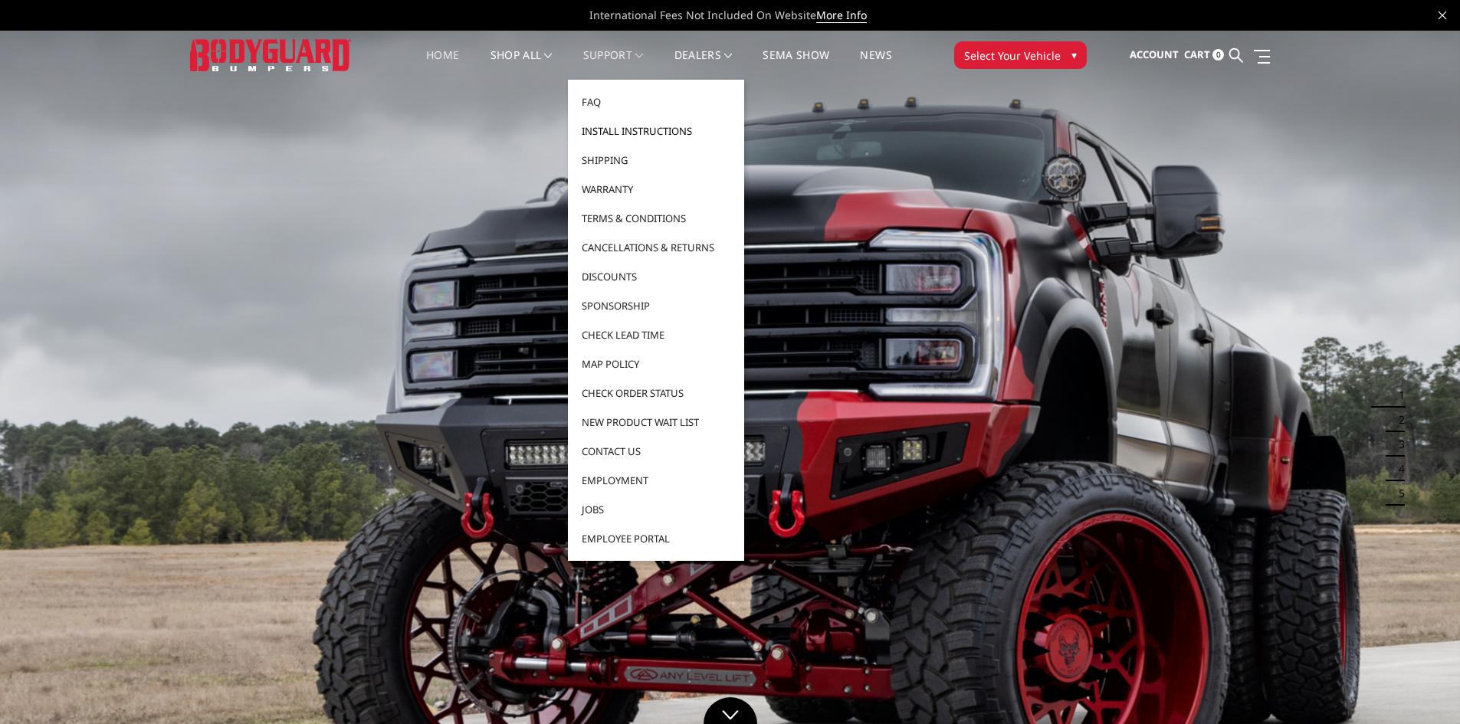
click at [651, 125] on link "Install Instructions" at bounding box center [656, 130] width 164 height 29
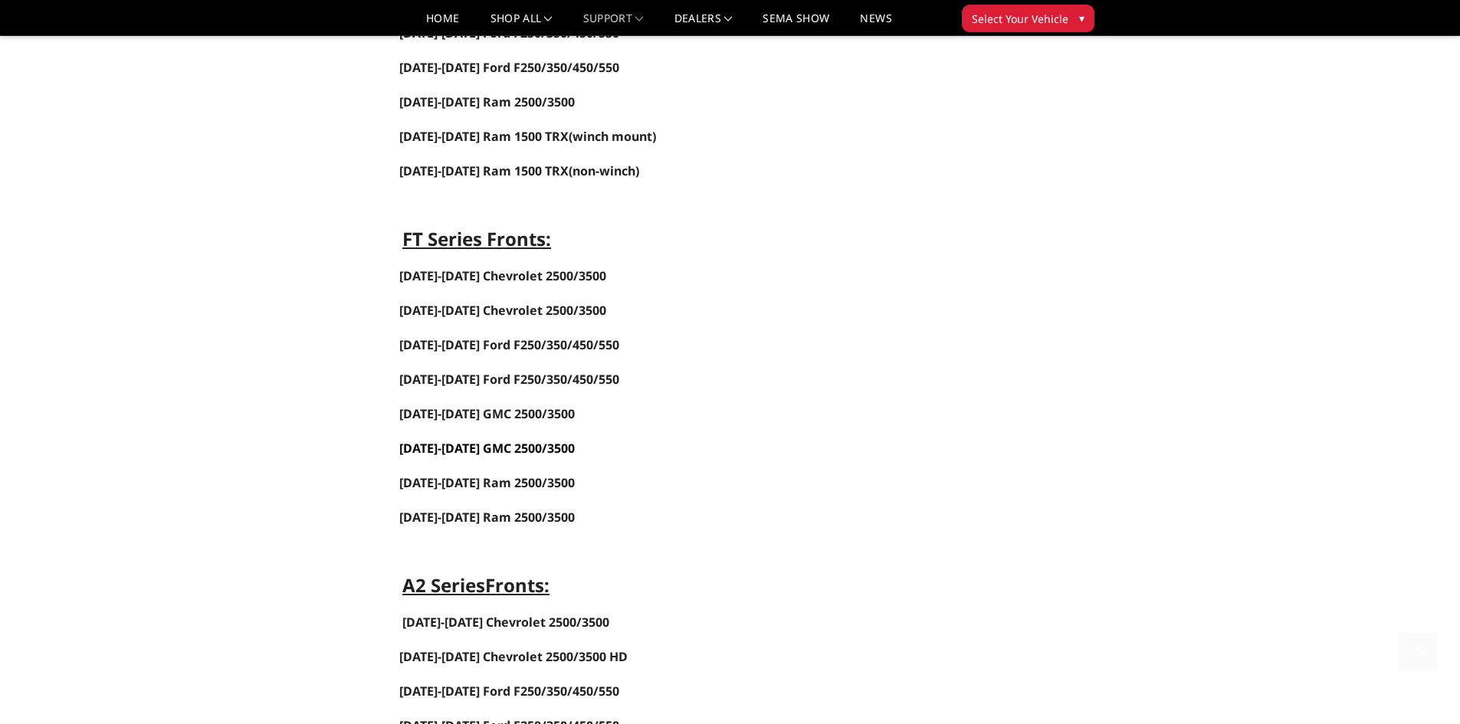
scroll to position [536, 0]
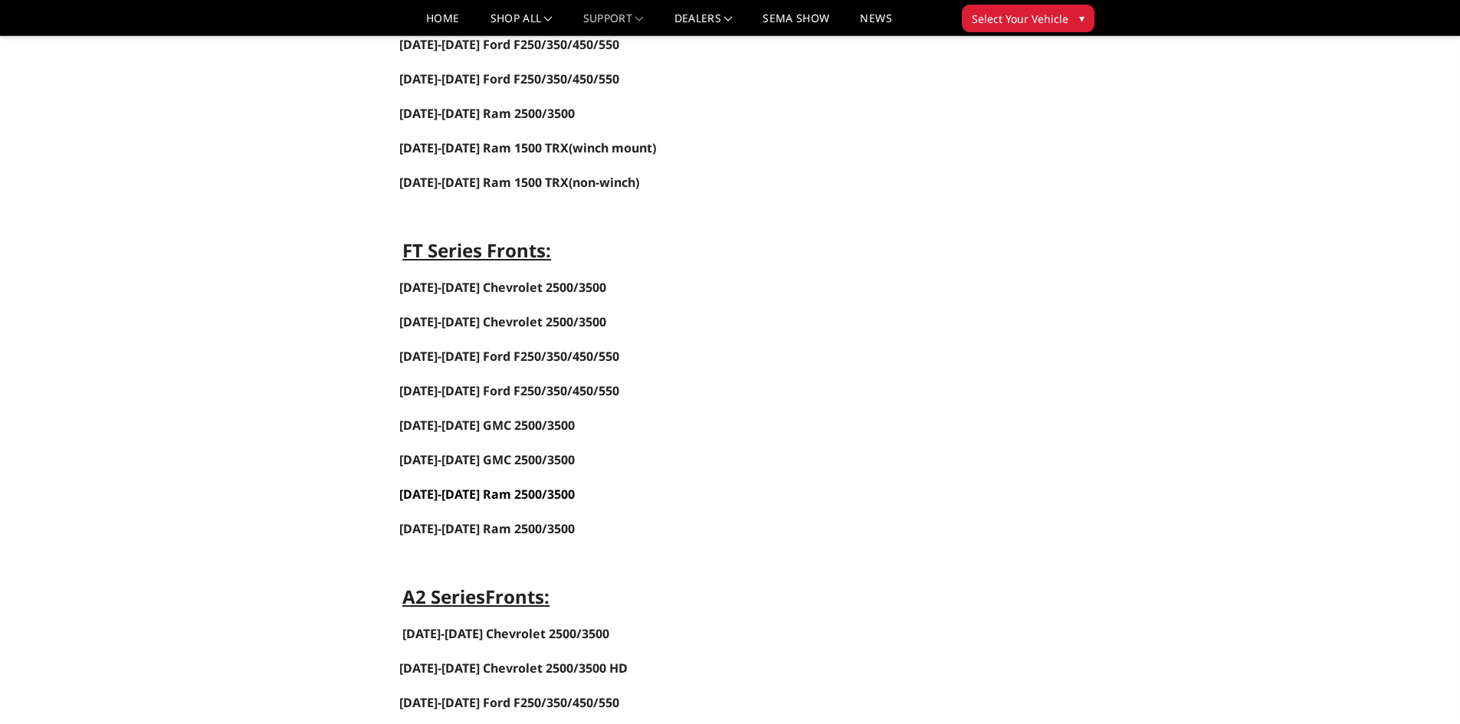
click at [494, 491] on link "[DATE]-[DATE] Ram 2500/3500" at bounding box center [486, 494] width 175 height 17
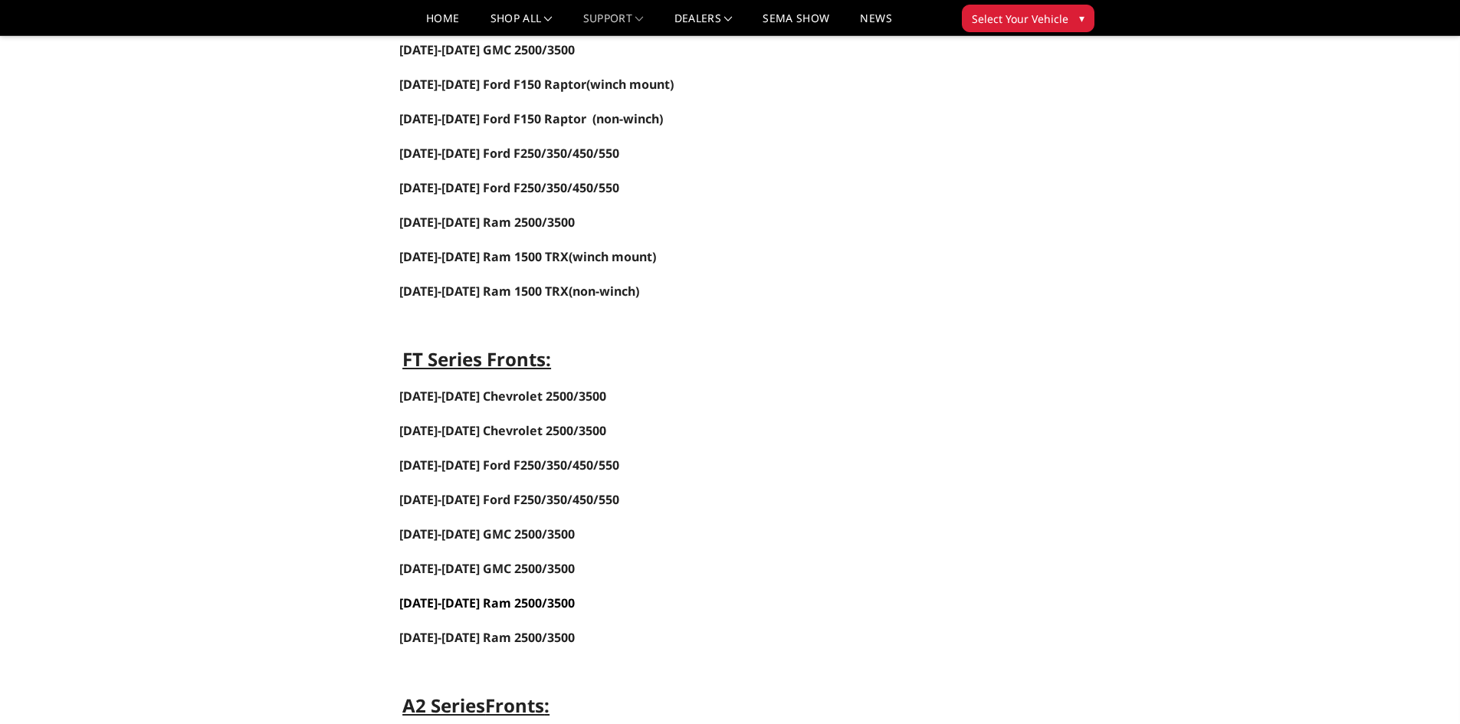
scroll to position [383, 0]
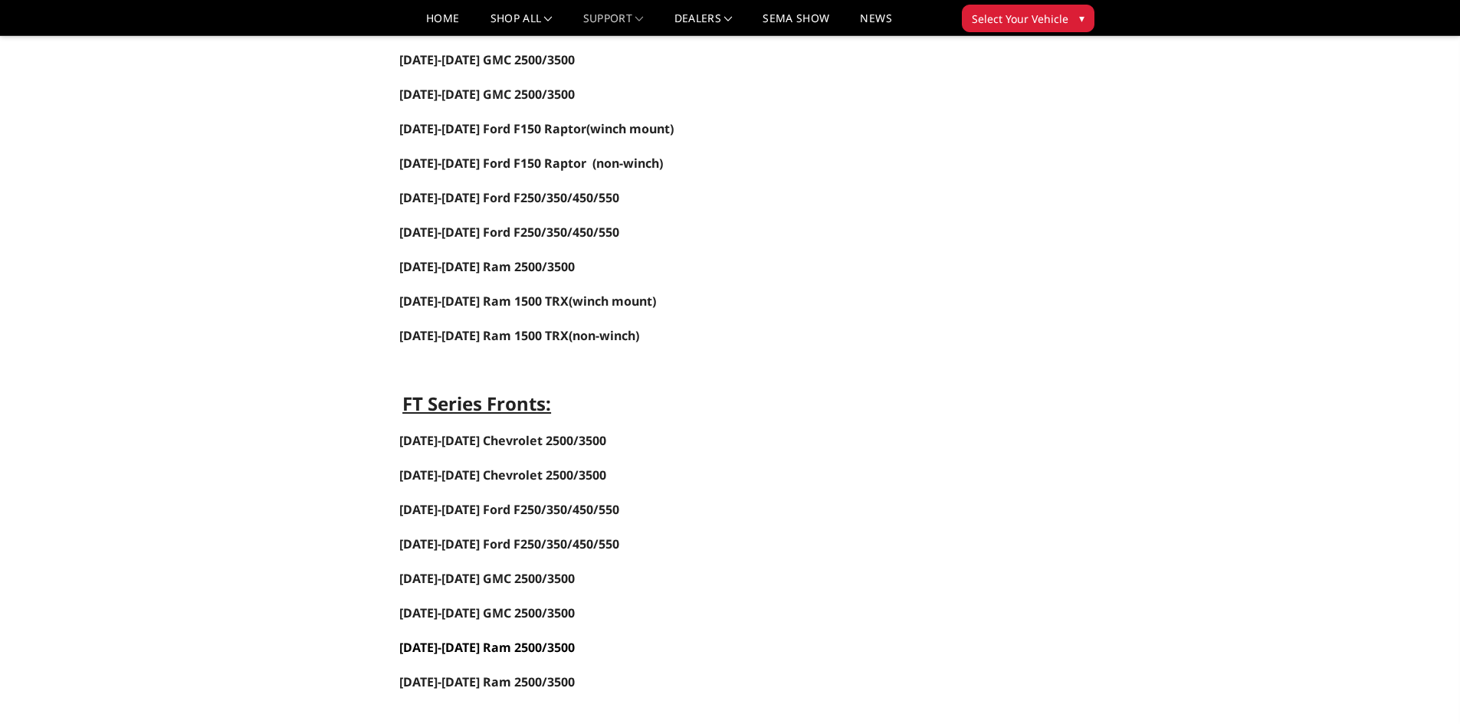
click at [515, 644] on link "[DATE]-[DATE] Ram 2500/3500" at bounding box center [486, 647] width 175 height 17
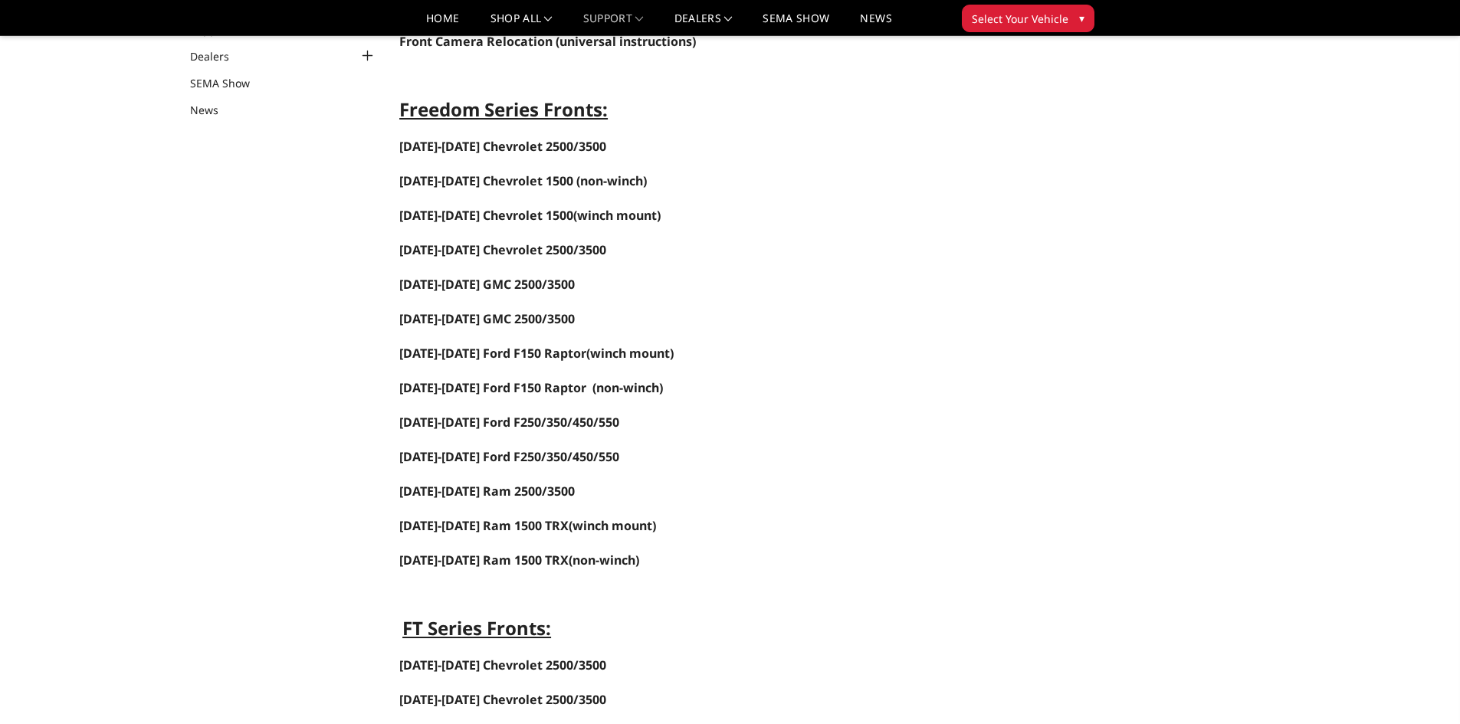
scroll to position [0, 0]
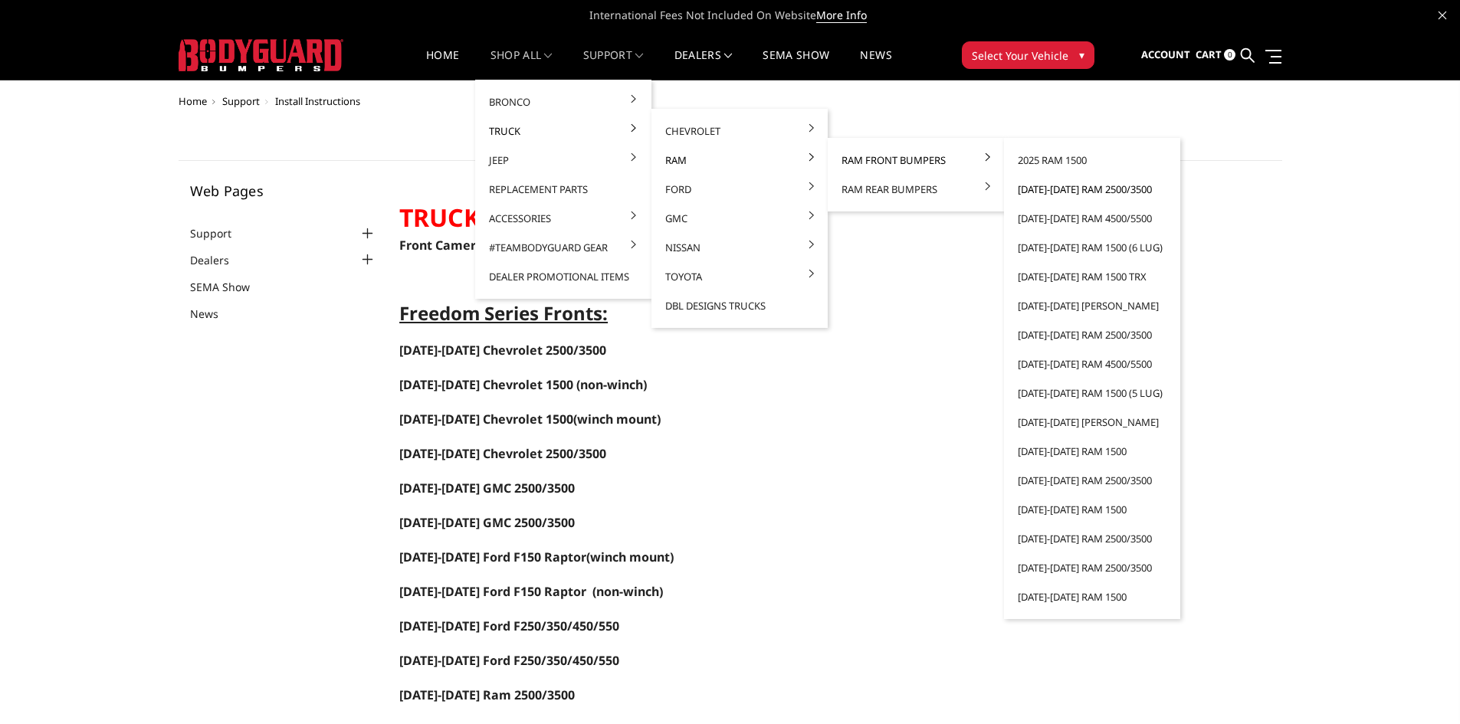
click at [1065, 187] on link "[DATE]-[DATE] Ram 2500/3500" at bounding box center [1092, 189] width 164 height 29
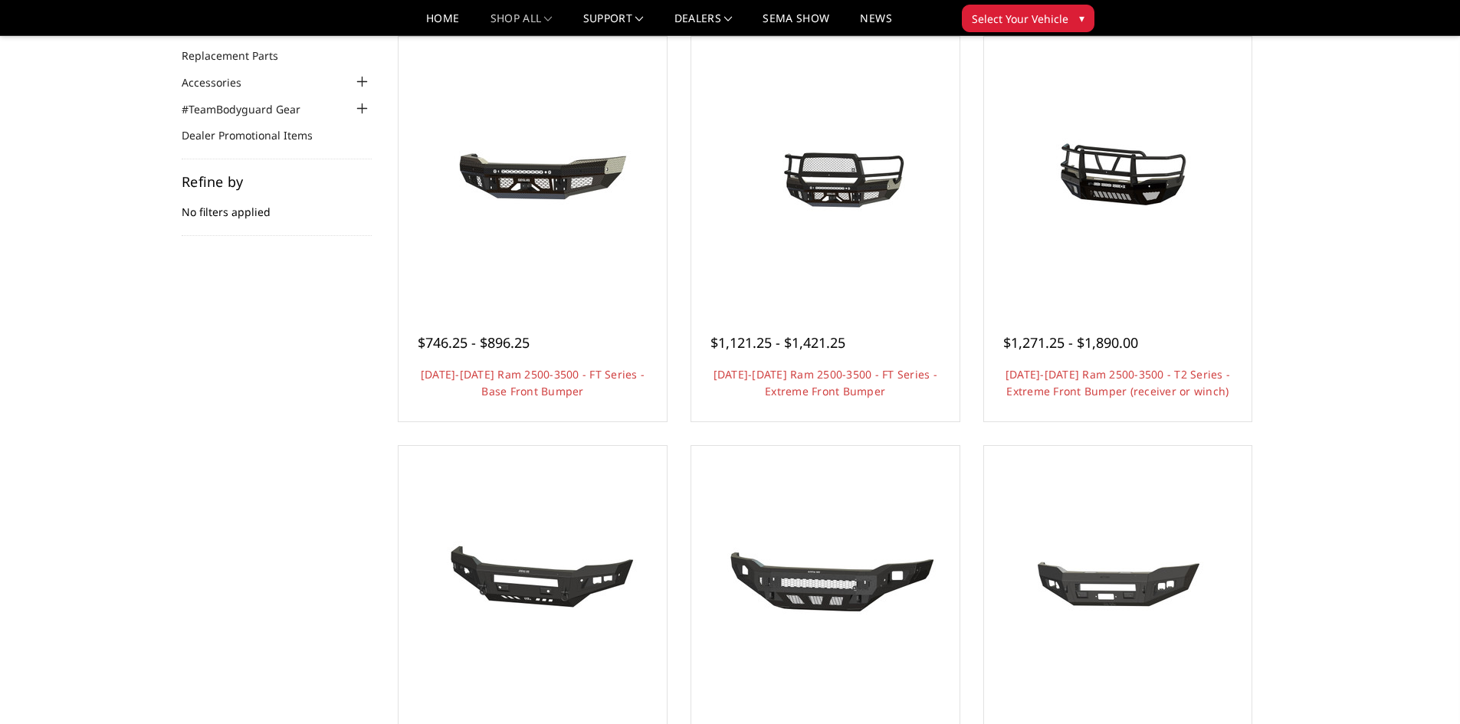
scroll to position [153, 0]
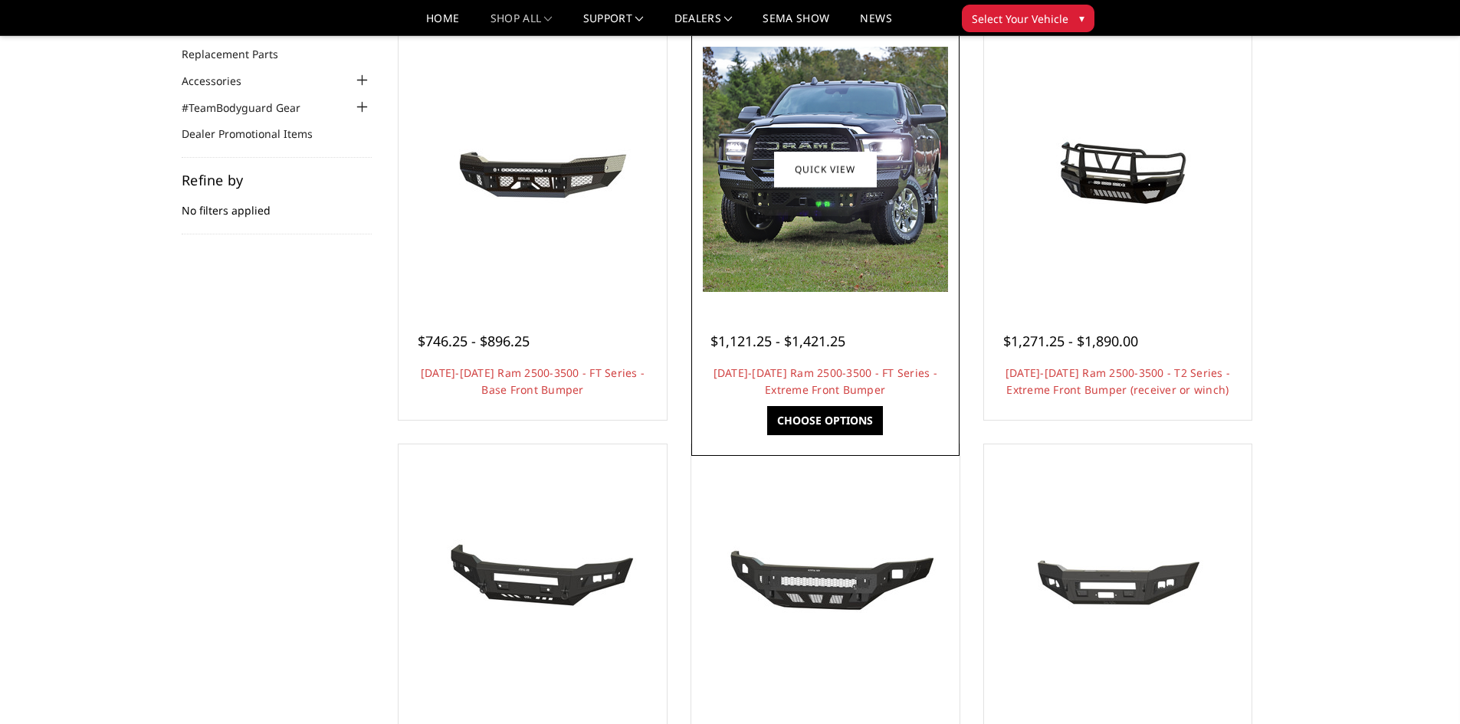
click at [844, 100] on img at bounding box center [825, 169] width 245 height 245
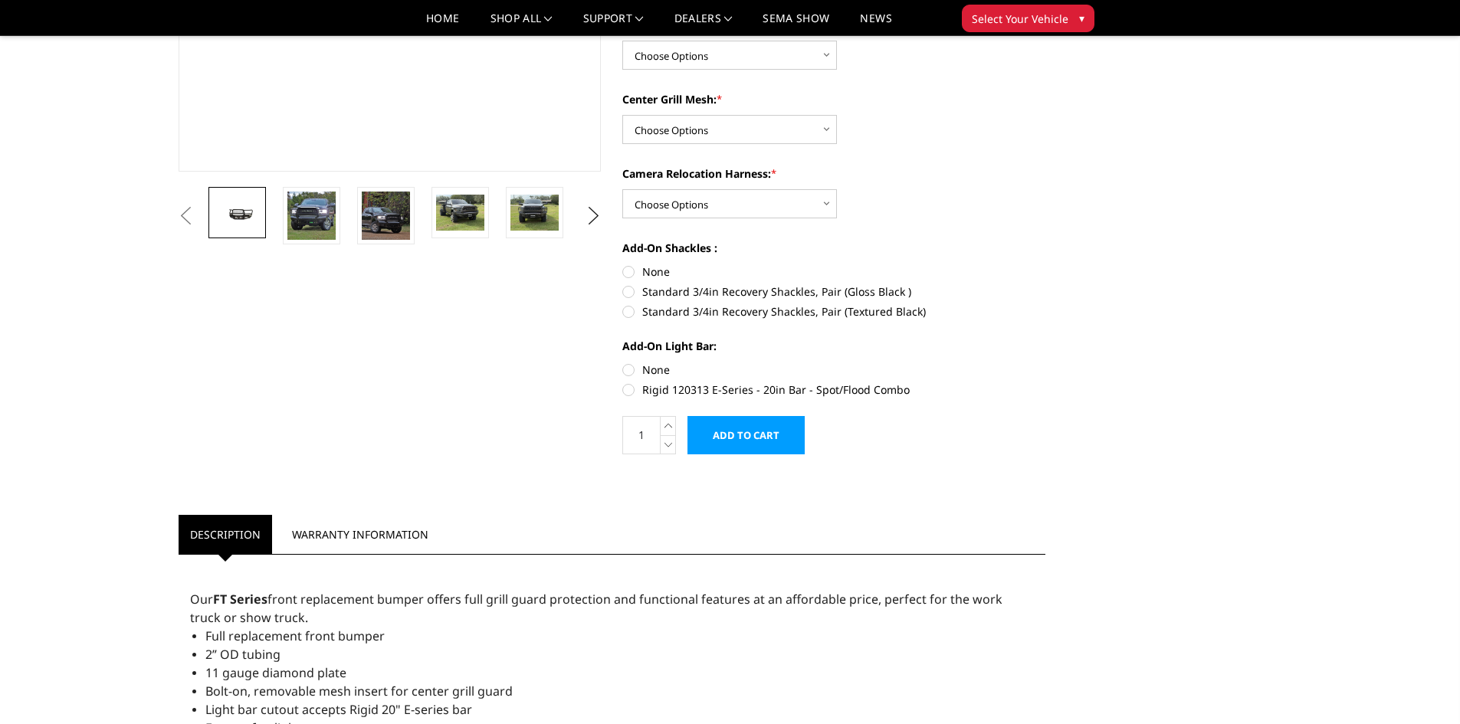
scroll to position [383, 0]
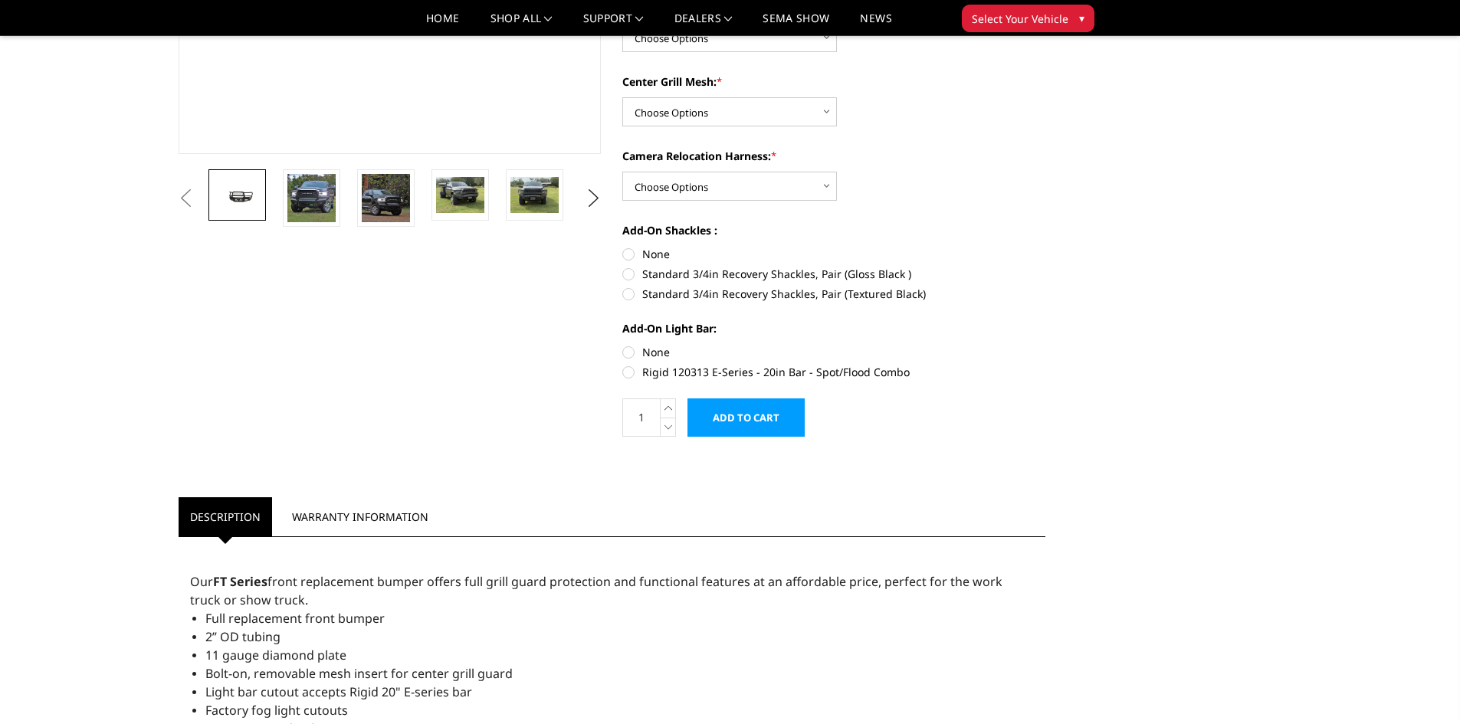
click at [632, 351] on label "None" at bounding box center [833, 352] width 423 height 16
click at [623, 345] on input "None" at bounding box center [622, 344] width 1 height 1
radio input "true"
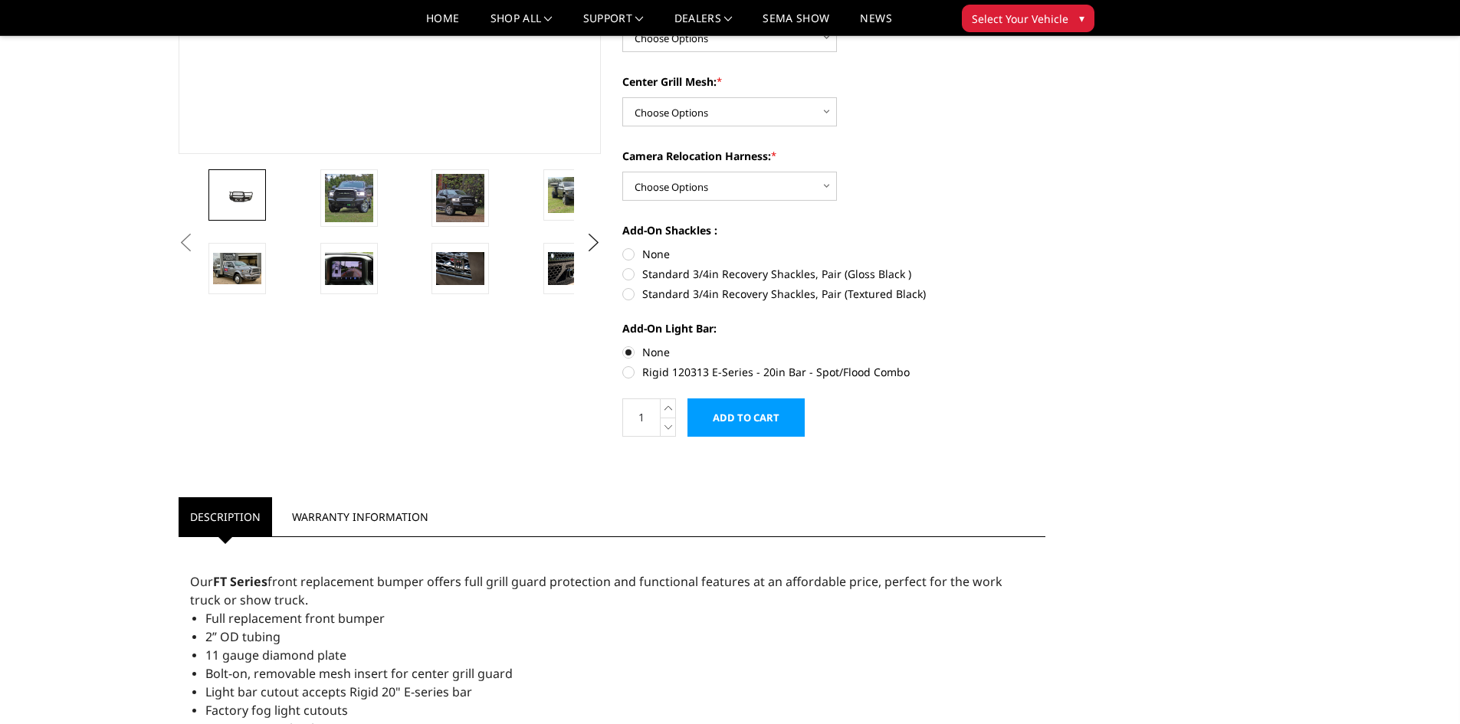
click at [634, 250] on label "None" at bounding box center [833, 254] width 423 height 16
click at [623, 247] on input "None" at bounding box center [622, 246] width 1 height 1
radio input "true"
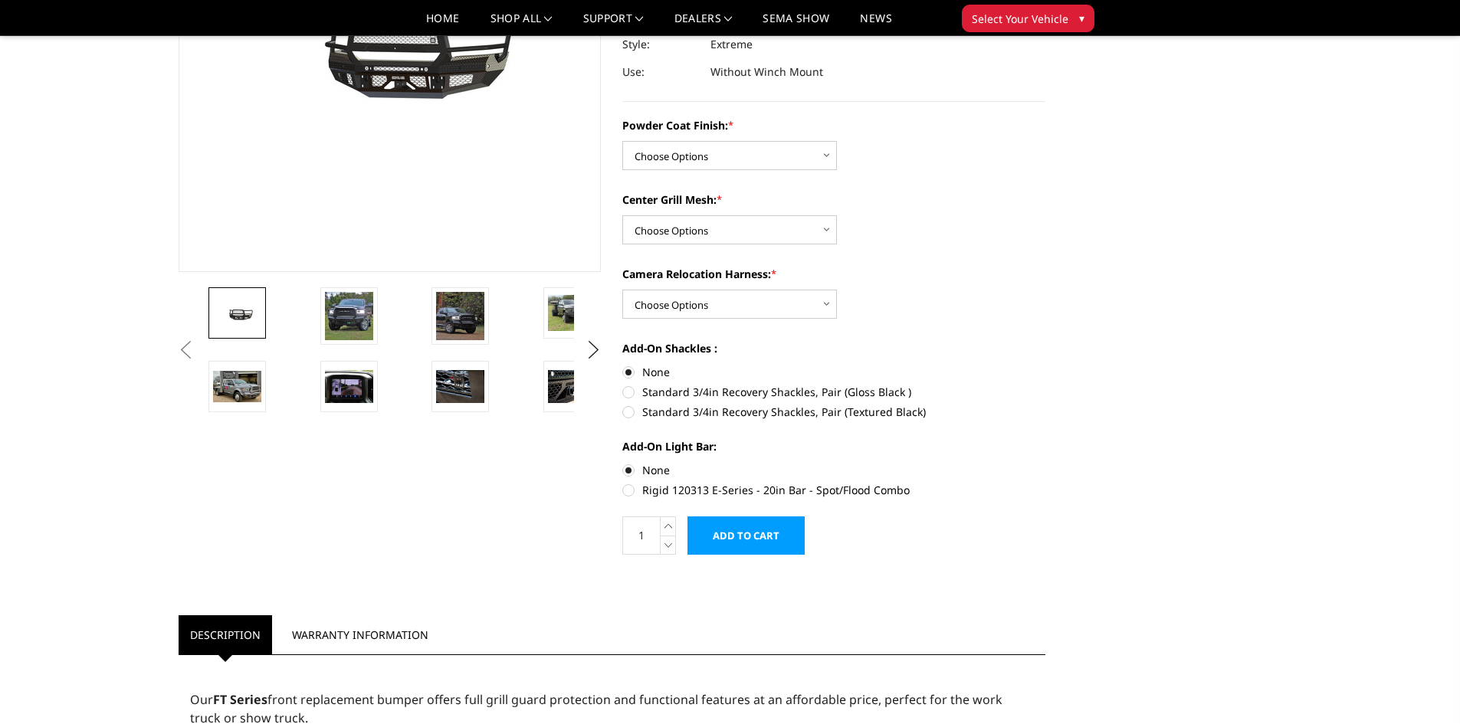
scroll to position [230, 0]
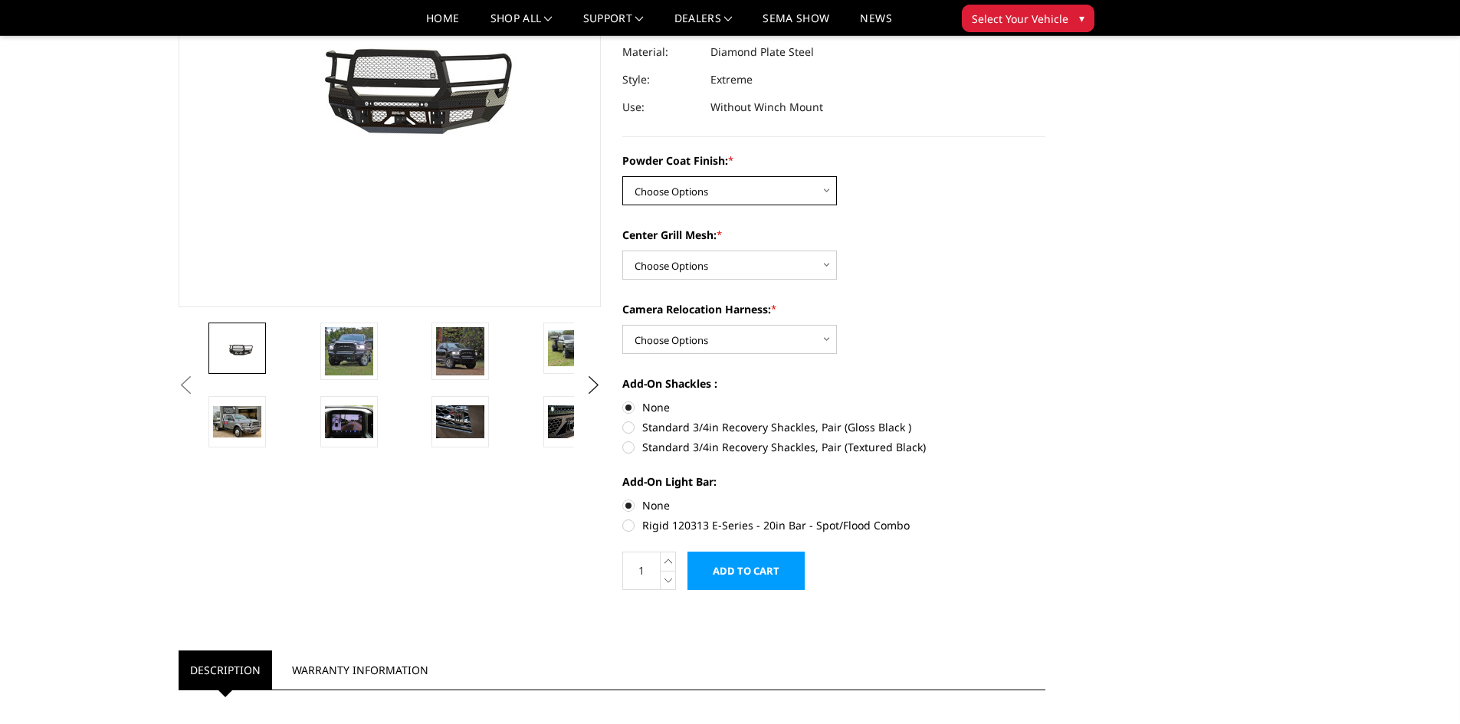
click at [731, 193] on select "Choose Options Bare Metal Gloss Black Powder Coat Textured Black Powder Coat" at bounding box center [729, 190] width 215 height 29
select select "3216"
click at [622, 176] on select "Choose Options Bare Metal Gloss Black Powder Coat Textured Black Powder Coat" at bounding box center [729, 190] width 215 height 29
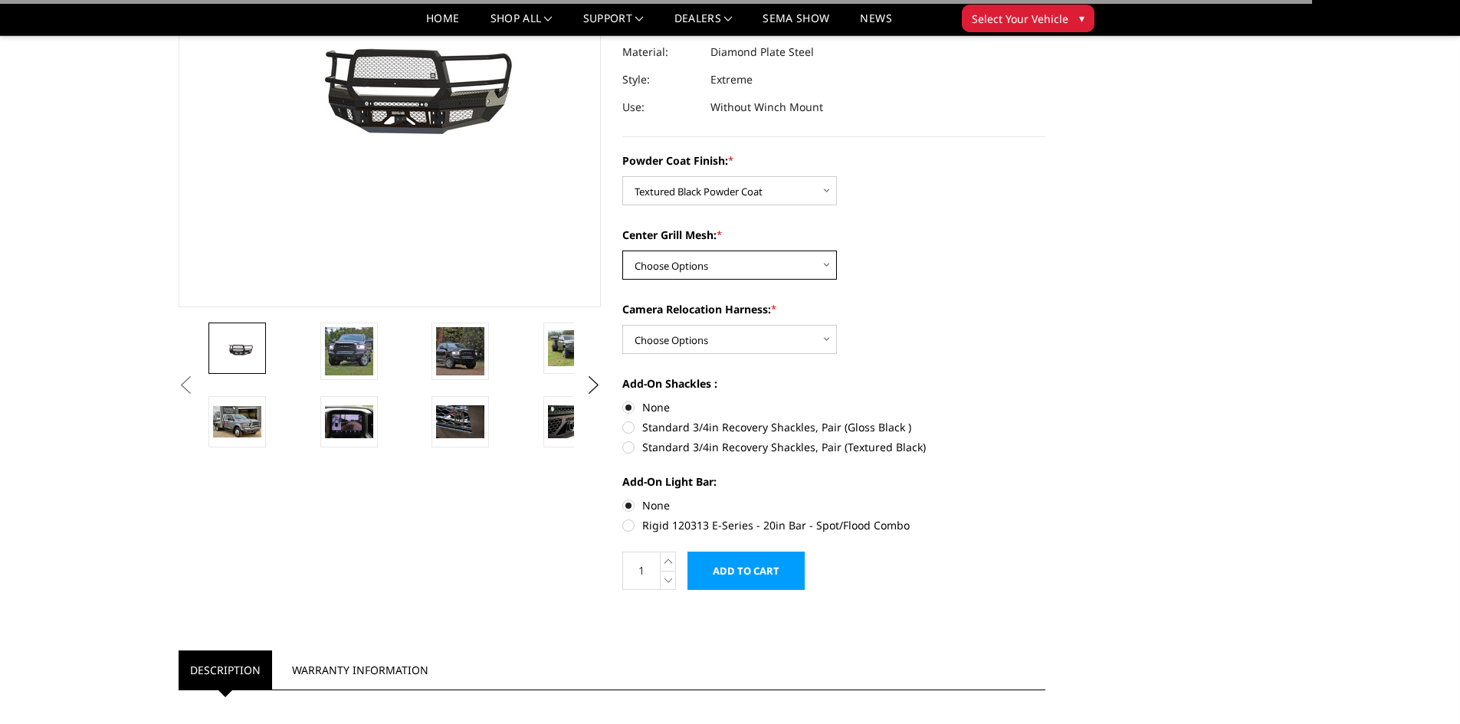
click at [752, 267] on select "Choose Options WITH Expanded Metal in Center Grill WITHOUT Expanded Metal in Ce…" at bounding box center [729, 265] width 215 height 29
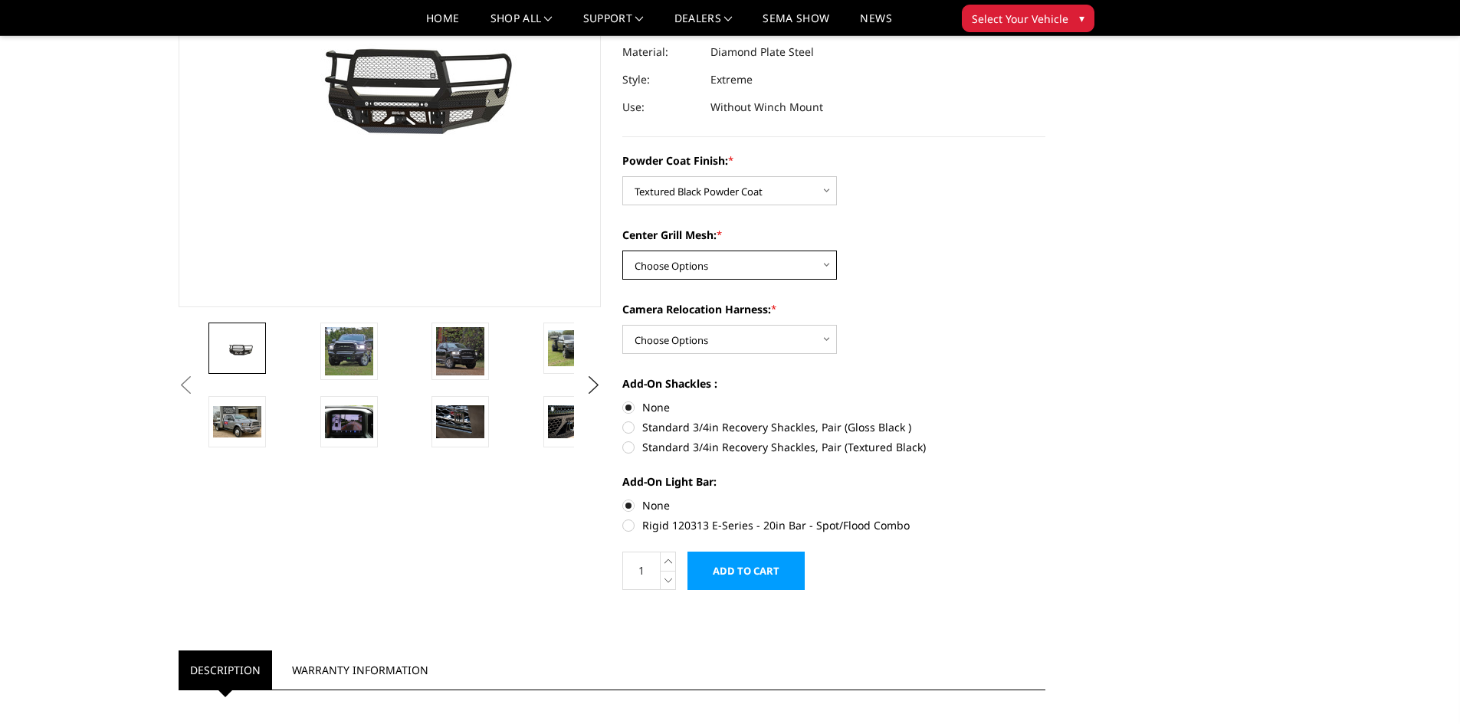
select select "3217"
click at [622, 251] on select "Choose Options WITH Expanded Metal in Center Grill WITHOUT Expanded Metal in Ce…" at bounding box center [729, 265] width 215 height 29
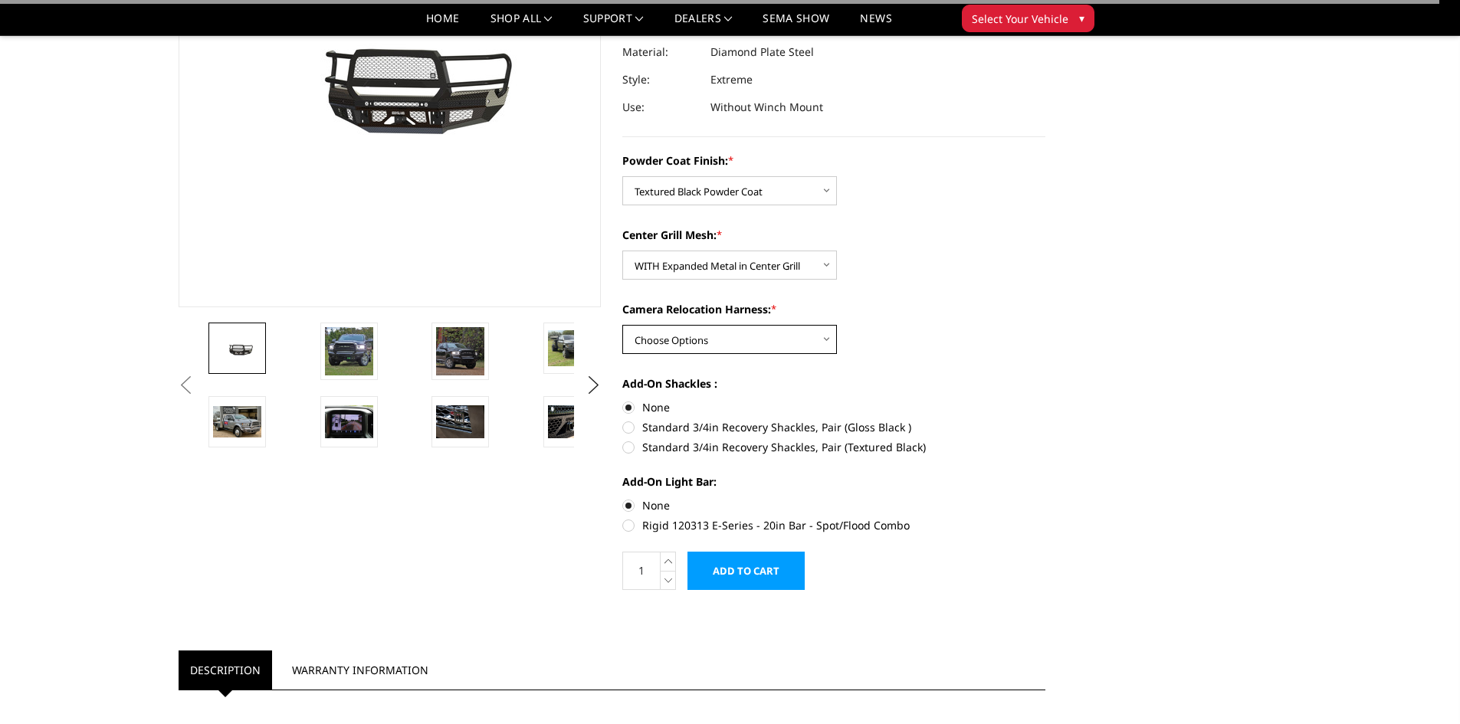
click at [792, 336] on select "Choose Options WITH Camera Relocation Harness WITHOUT Camera Relocation Harness" at bounding box center [729, 339] width 215 height 29
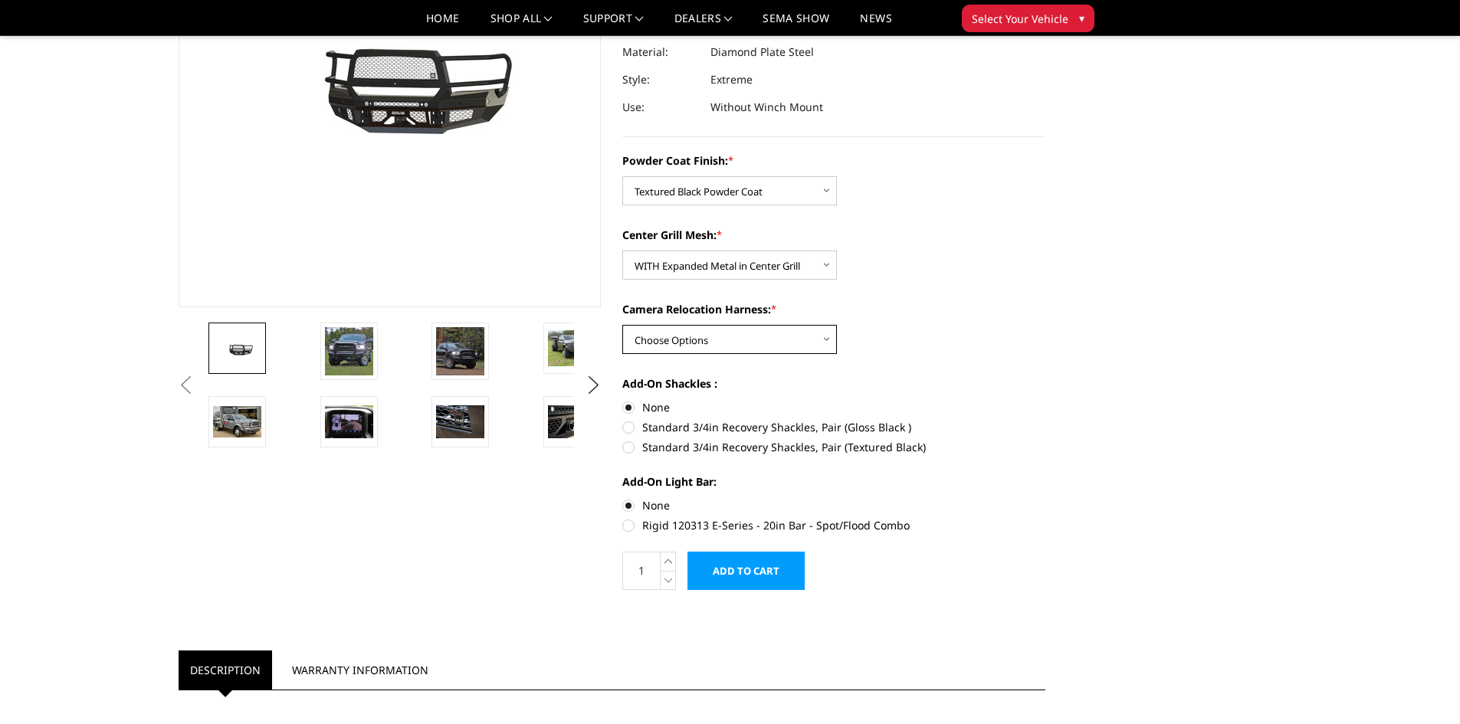
select select "3220"
click at [622, 325] on select "Choose Options WITH Camera Relocation Harness WITHOUT Camera Relocation Harness" at bounding box center [729, 339] width 215 height 29
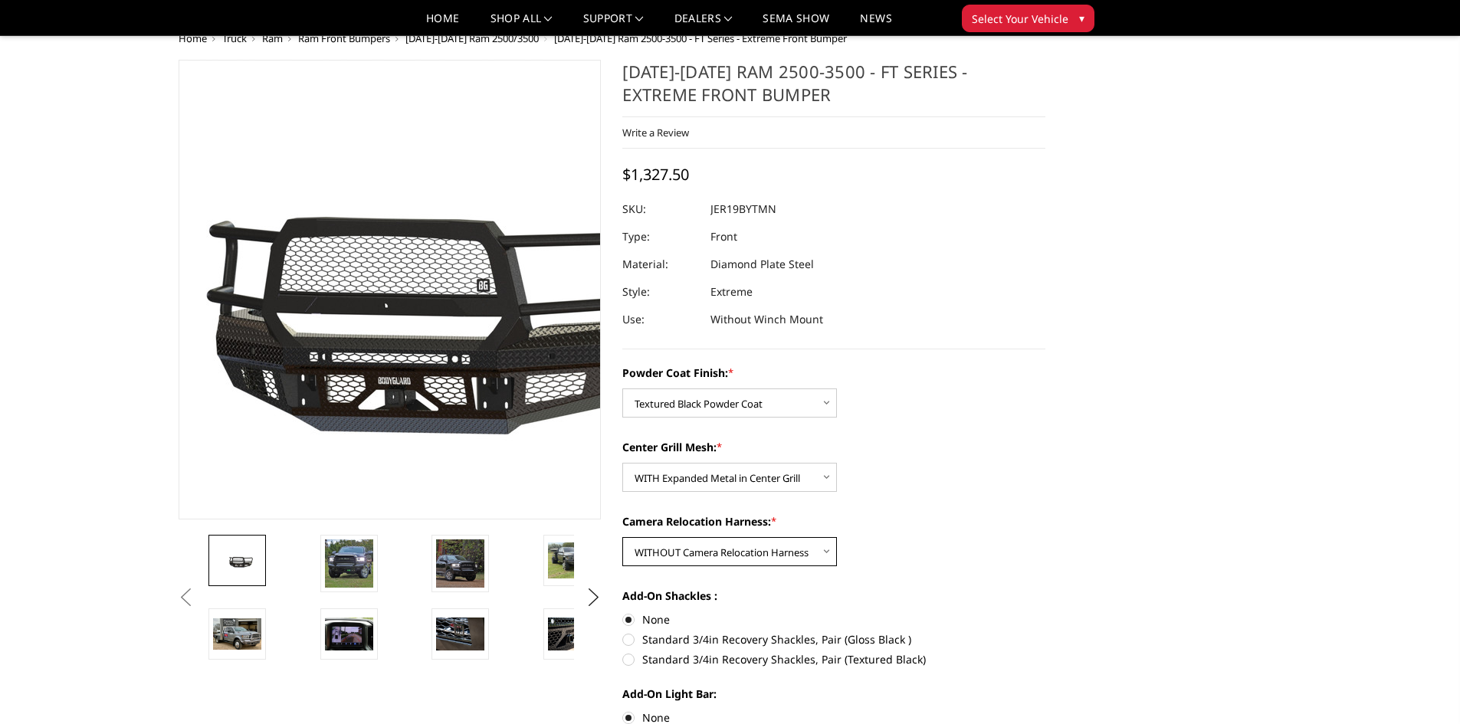
scroll to position [0, 0]
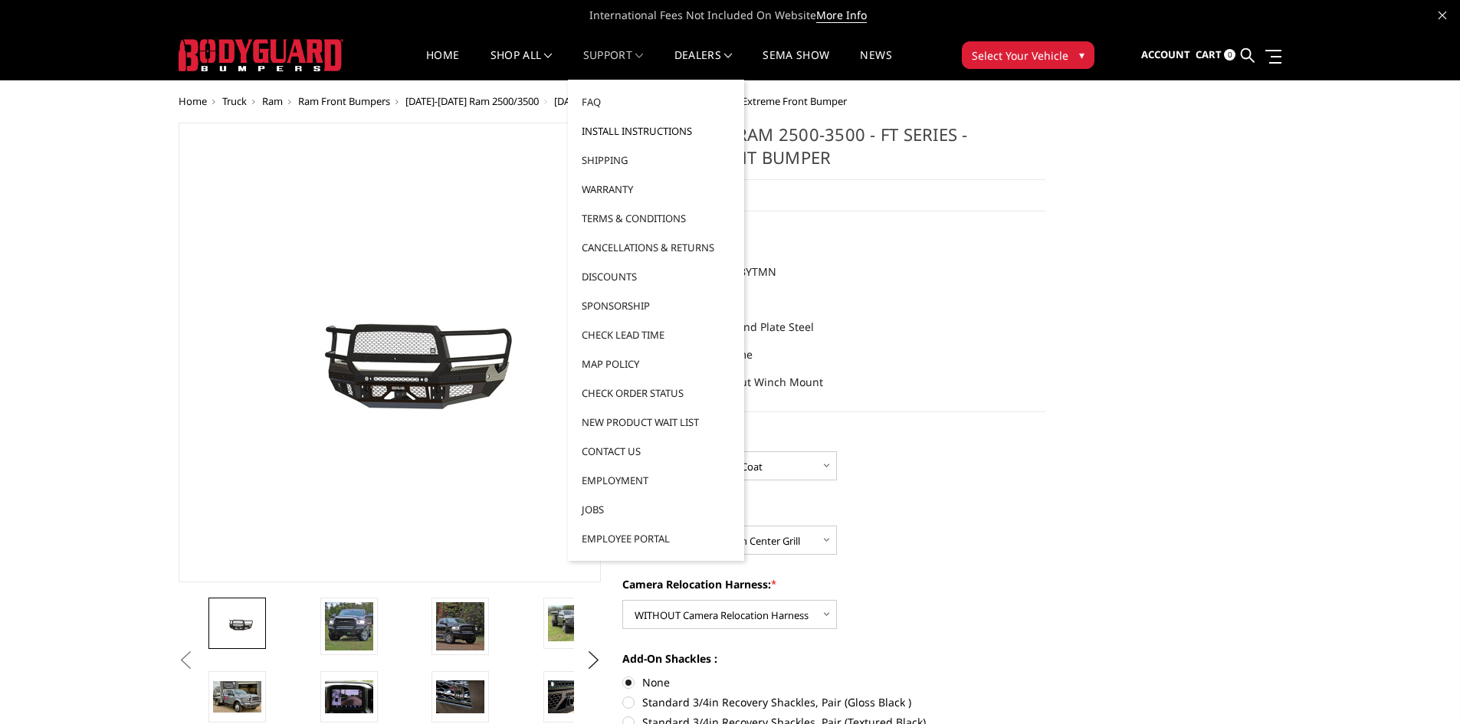
click at [646, 131] on link "Install Instructions" at bounding box center [656, 130] width 164 height 29
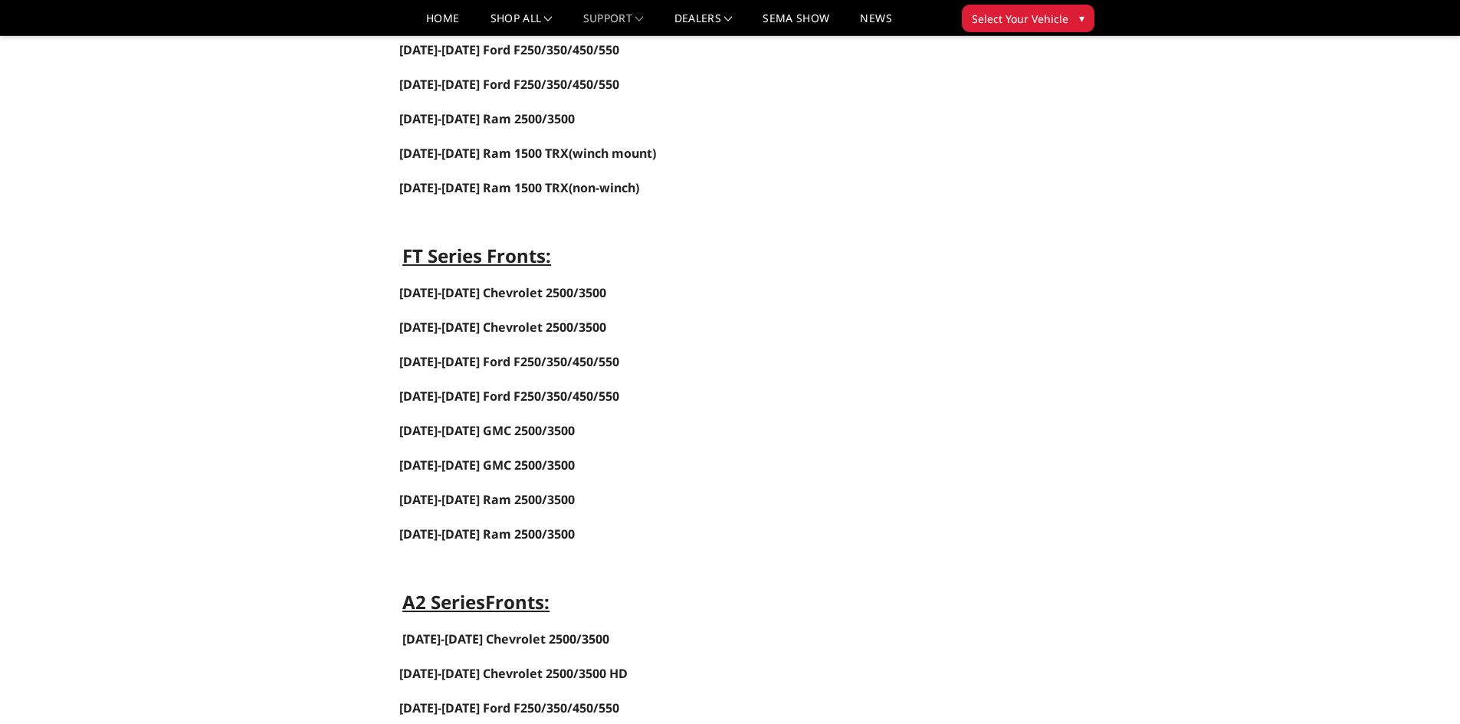
scroll to position [536, 0]
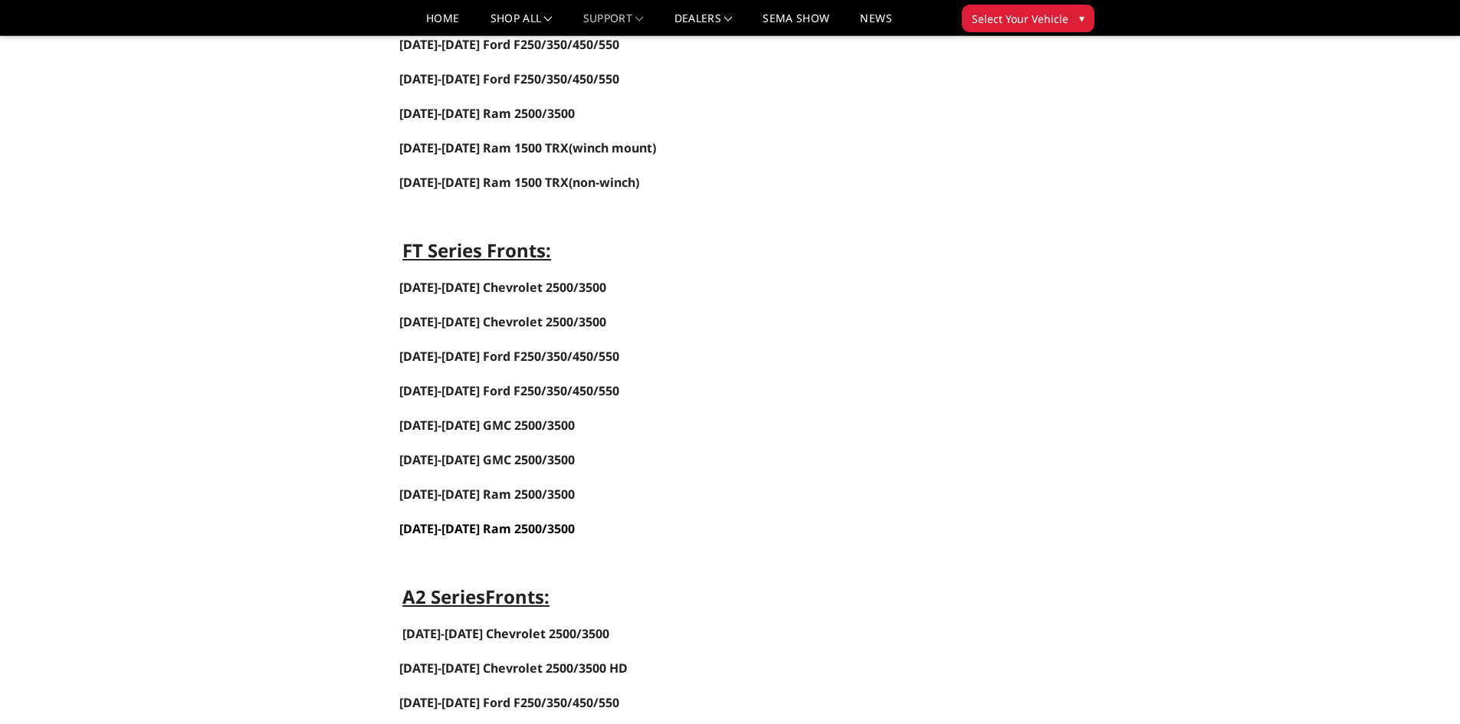
click at [480, 528] on span "[DATE]-[DATE] Ram 2500/3500" at bounding box center [486, 528] width 175 height 17
click at [522, 494] on link "[DATE]-[DATE] Ram 2500/3500" at bounding box center [486, 494] width 175 height 17
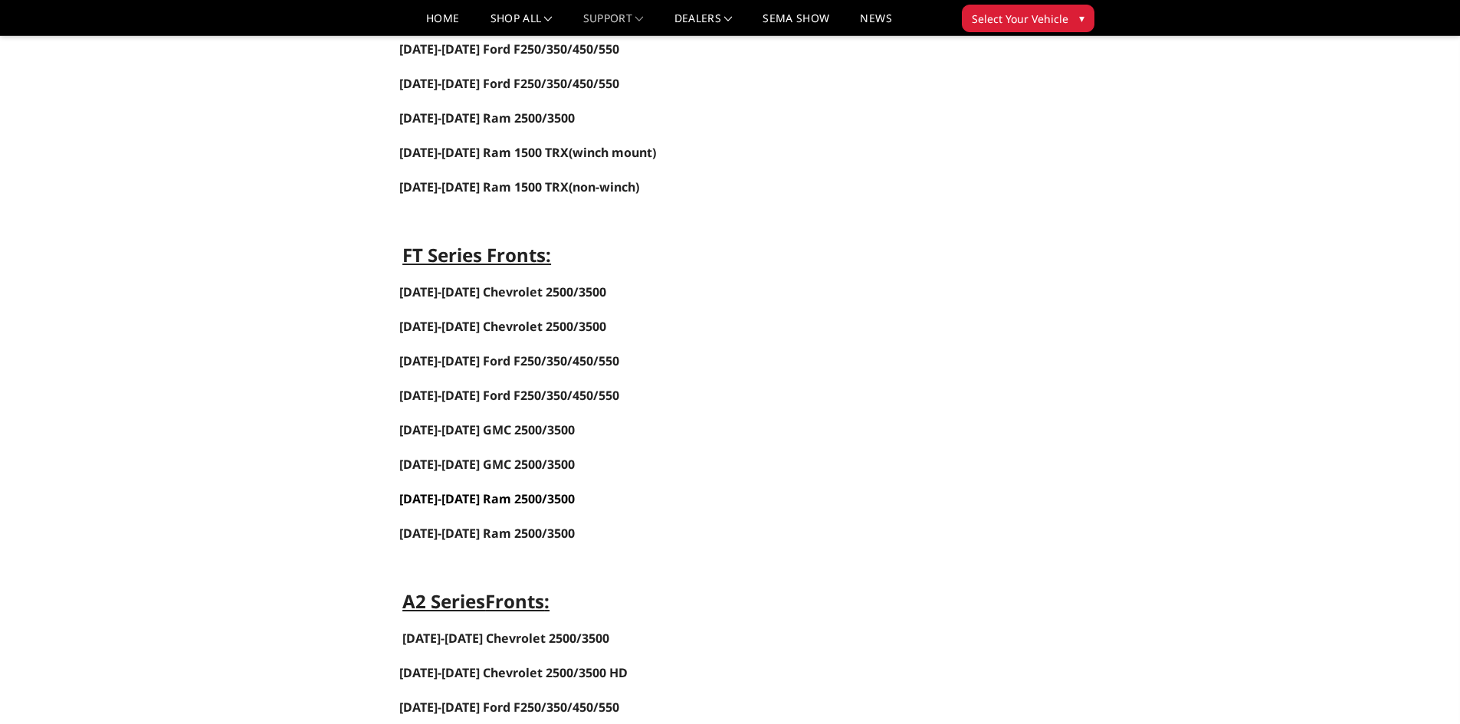
scroll to position [0, 0]
